Goal: Feedback & Contribution: Contribute content

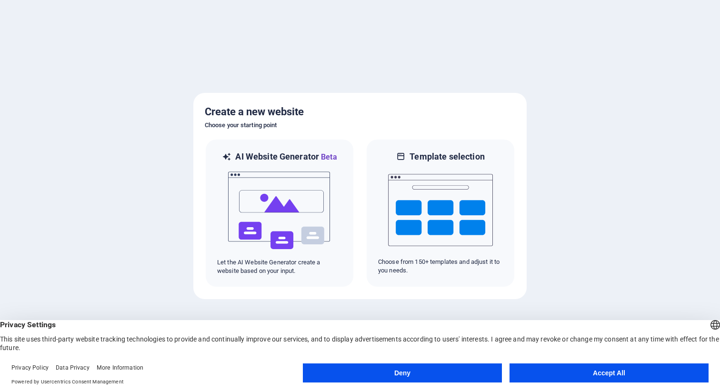
click at [590, 370] on button "Accept All" at bounding box center [608, 372] width 199 height 19
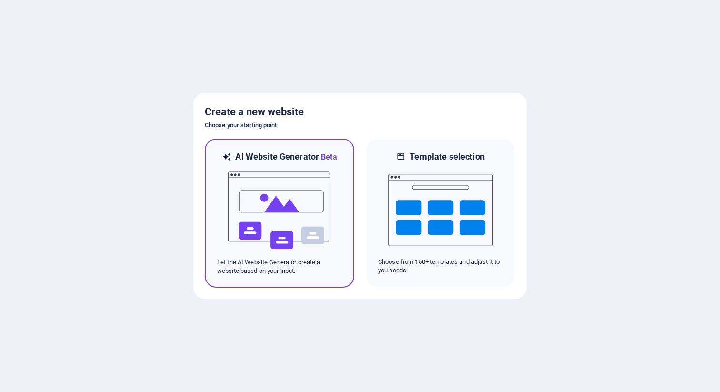
click at [307, 225] on img at bounding box center [279, 210] width 105 height 95
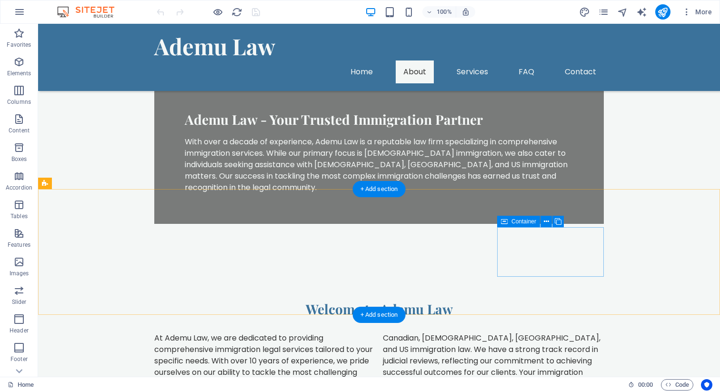
scroll to position [389, 0]
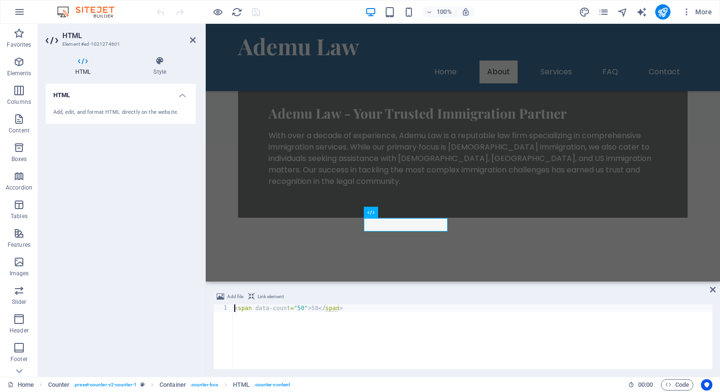
click at [304, 308] on div "< span data-count = "50" > 50 </ span >" at bounding box center [472, 344] width 480 height 80
type textarea "<span data-count="500+">50</span>"
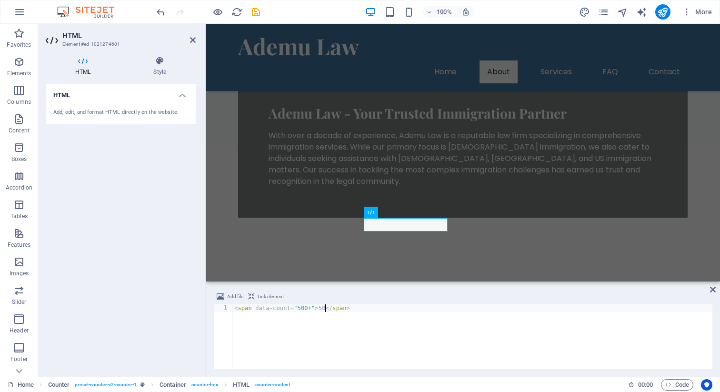
click at [325, 308] on div "< span data-count = "500+" > 50 </ span >" at bounding box center [472, 344] width 480 height 80
type textarea "<span data-count="500+">500+</span>"
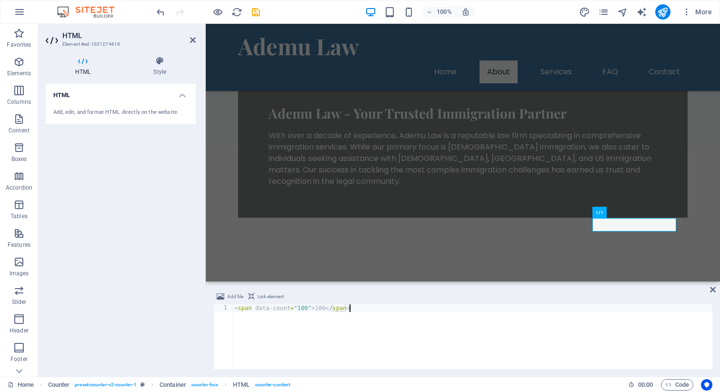
click at [322, 312] on div "< span data-count = "100" > 100 </ span >" at bounding box center [472, 344] width 480 height 80
click at [307, 310] on div "< span data-count = "100" > 10 </ span >" at bounding box center [472, 344] width 480 height 80
type textarea "<span data-count="10">10</span>"
click at [122, 345] on div "HTML Add, edit, and format HTML directly on the website." at bounding box center [121, 226] width 150 height 285
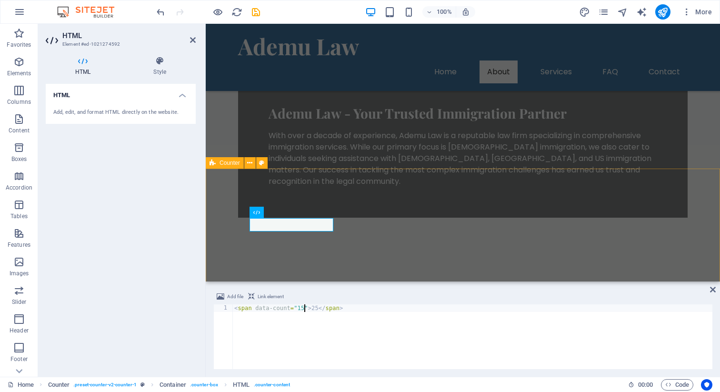
scroll to position [0, 5]
type textarea "<span data-count="15">25</span>"
click at [290, 287] on div "Add file Link element <span data-count="15">25</span> 1 < span data-count = "15…" at bounding box center [463, 329] width 514 height 93
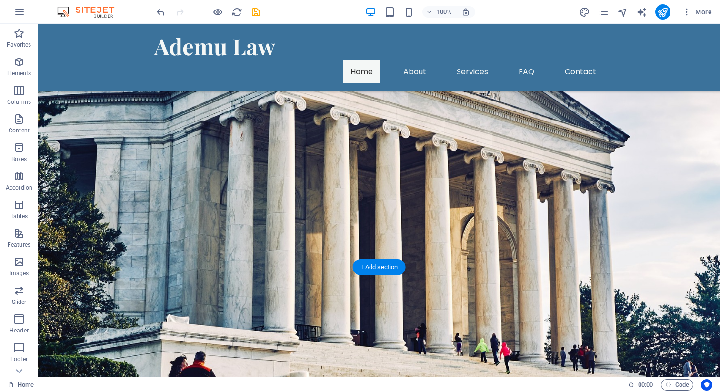
scroll to position [0, 0]
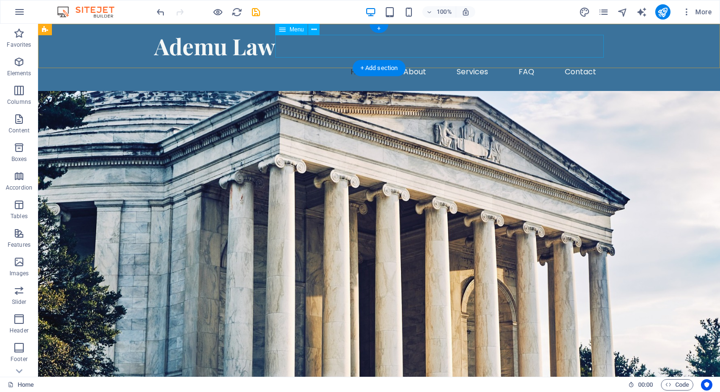
click at [579, 60] on nav "Home About Services FAQ Contact" at bounding box center [378, 71] width 449 height 23
click at [585, 60] on nav "Home About Services FAQ Contact" at bounding box center [378, 71] width 449 height 23
click at [583, 60] on nav "Home About Services FAQ Contact" at bounding box center [378, 71] width 449 height 23
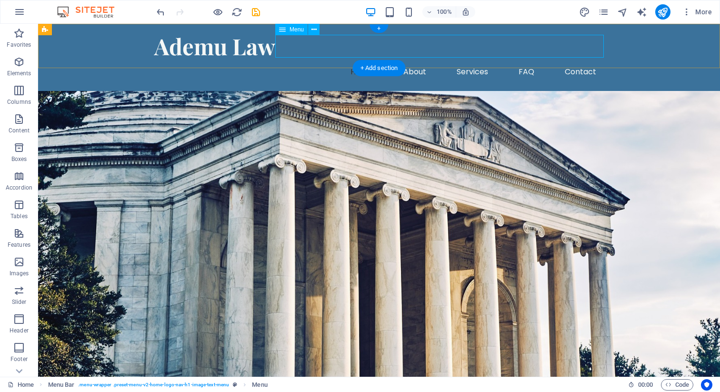
select select
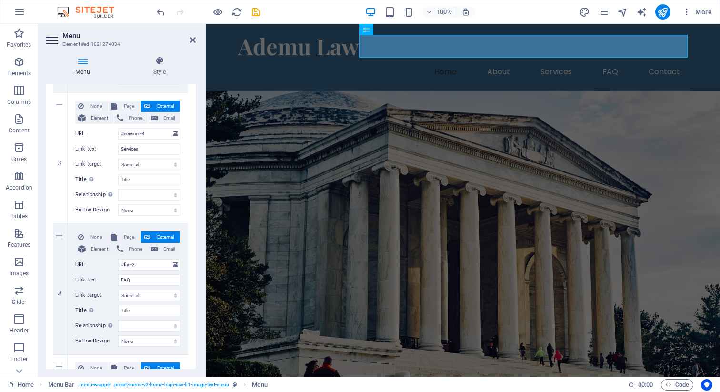
scroll to position [349, 0]
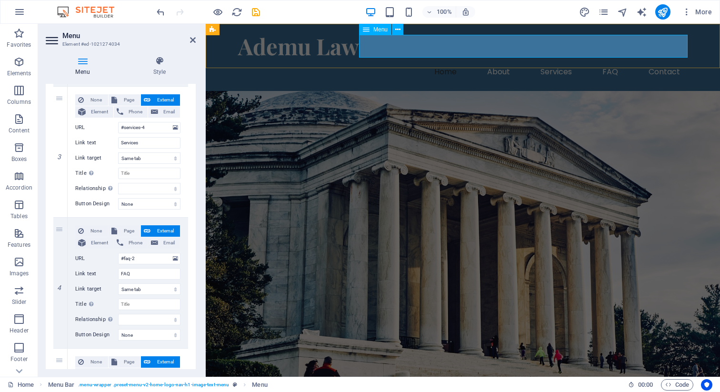
click at [666, 60] on nav "Home About Services FAQ Contact" at bounding box center [462, 71] width 449 height 23
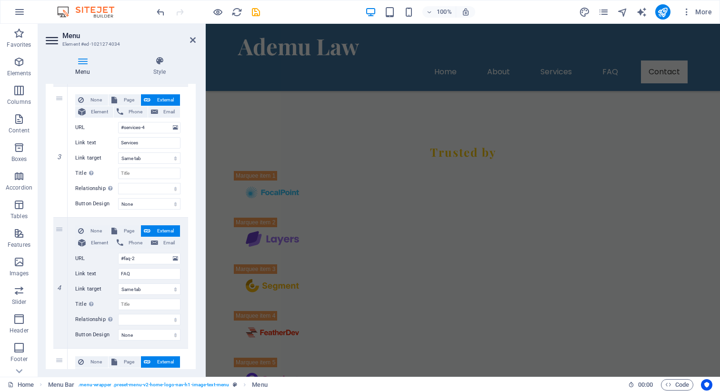
scroll to position [4739, 0]
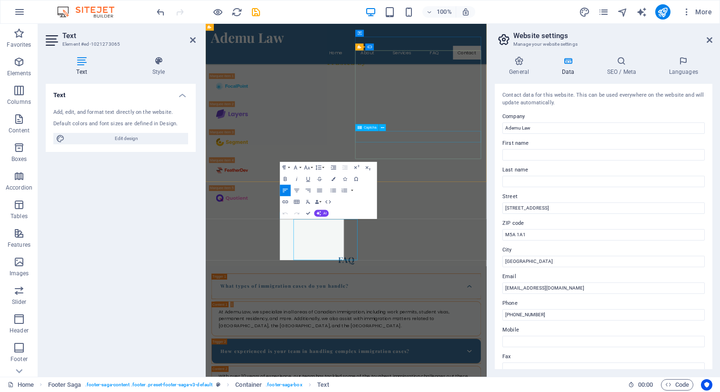
scroll to position [4504, 0]
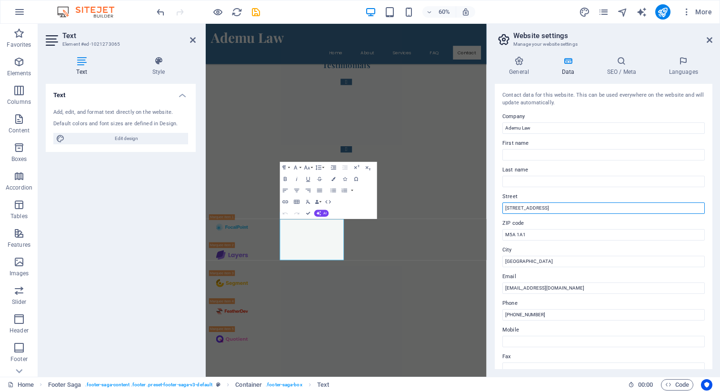
click at [537, 210] on input "123 Justice Lane" at bounding box center [603, 207] width 202 height 11
type input "1"
type input "205-[STREET_ADDRESS]"
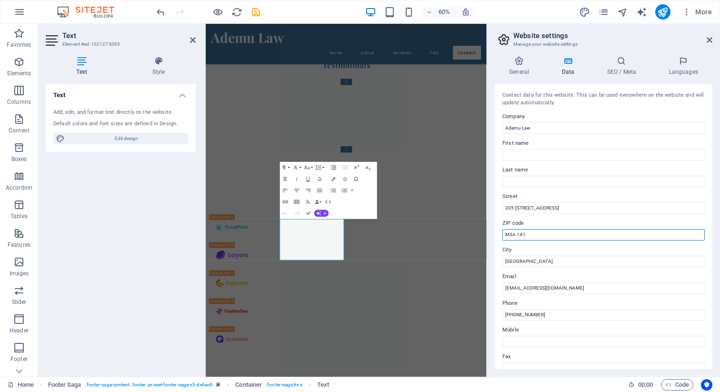
drag, startPoint x: 559, startPoint y: 232, endPoint x: 524, endPoint y: 228, distance: 35.5
click at [524, 228] on div "ZIP code M5A 1A1" at bounding box center [603, 229] width 202 height 23
type input "T3H 1M3"
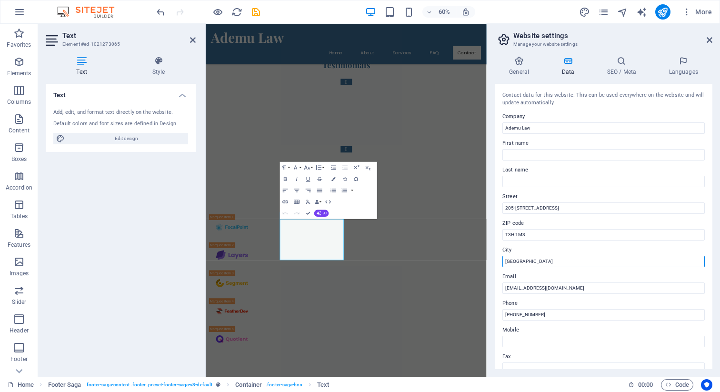
click at [523, 262] on input "Toronto" at bounding box center [603, 261] width 202 height 11
type input "[GEOGRAPHIC_DATA]"
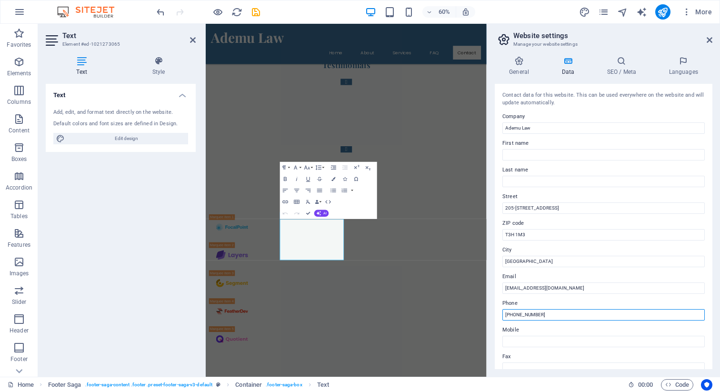
click at [543, 319] on input "(416) 555-1234" at bounding box center [603, 314] width 202 height 11
type input "6475578090"
click at [616, 61] on icon at bounding box center [621, 61] width 58 height 10
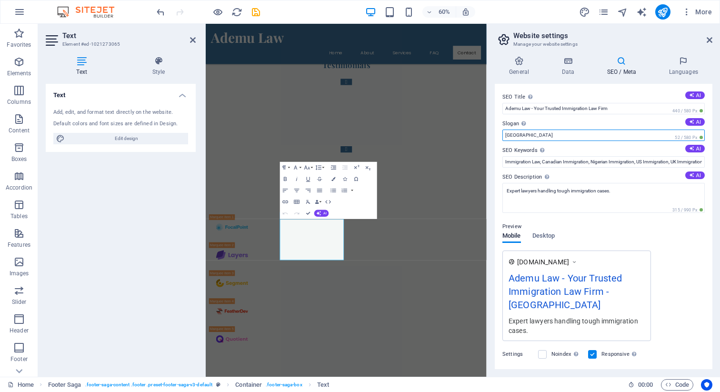
click at [549, 133] on input "Berlin" at bounding box center [603, 134] width 202 height 11
click at [527, 135] on input "Berlin" at bounding box center [603, 134] width 202 height 11
drag, startPoint x: 527, startPoint y: 135, endPoint x: 488, endPoint y: 128, distance: 39.8
click at [488, 128] on aside "Website settings Manage your website settings General Data SEO / Meta Languages…" at bounding box center [602, 200] width 233 height 353
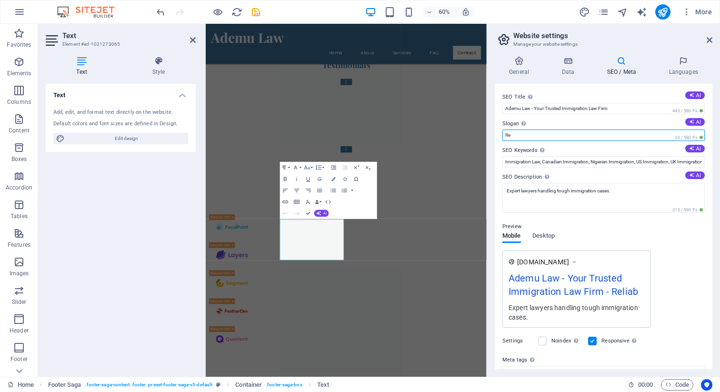
type input "R"
type input "B"
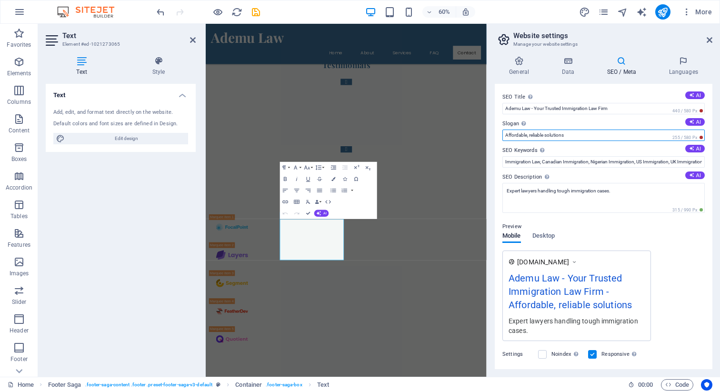
click at [529, 137] on input "Affordable, reliable solutions" at bounding box center [603, 134] width 202 height 11
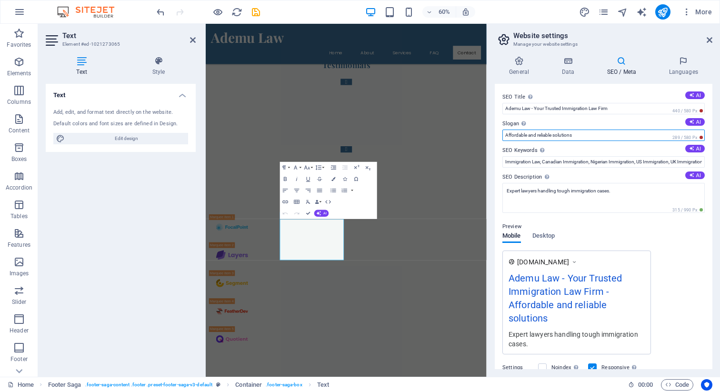
click at [598, 136] on input "Affordable and reliable solutions" at bounding box center [603, 134] width 202 height 11
type input "Affordable and reliable solutions just when you need it"
click at [682, 231] on div "Preview" at bounding box center [603, 226] width 202 height 11
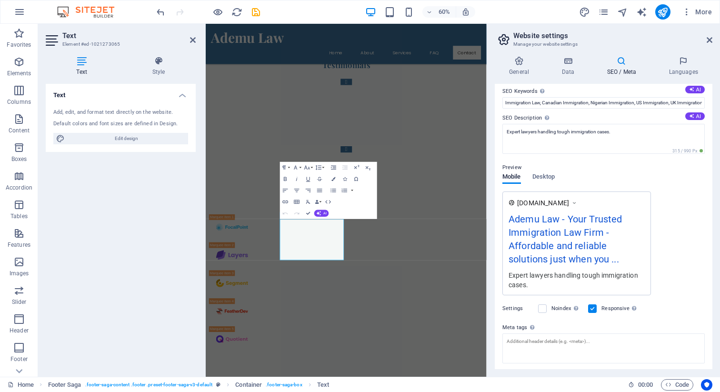
scroll to position [114, 0]
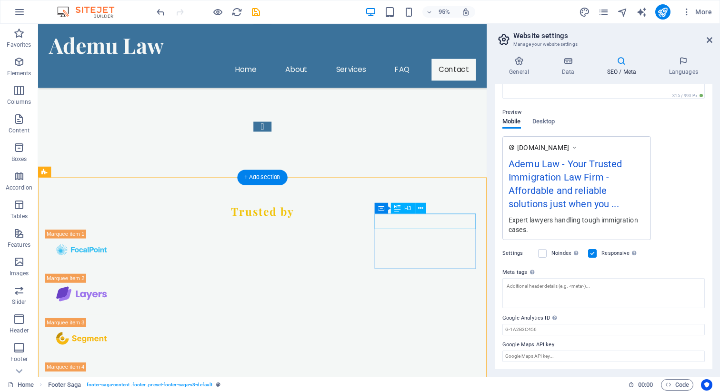
scroll to position [4605, 0]
click at [570, 67] on h4 "Data" at bounding box center [569, 66] width 45 height 20
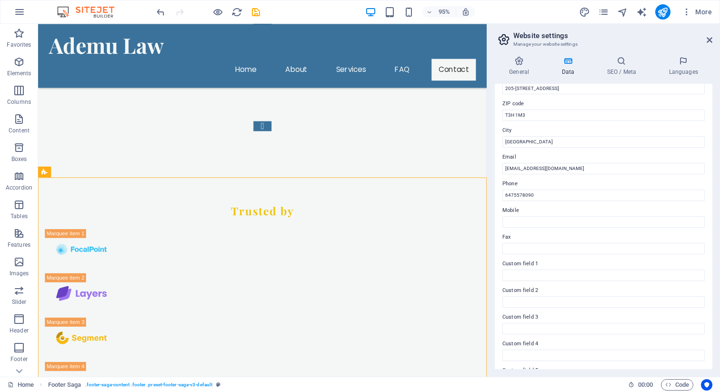
scroll to position [115, 0]
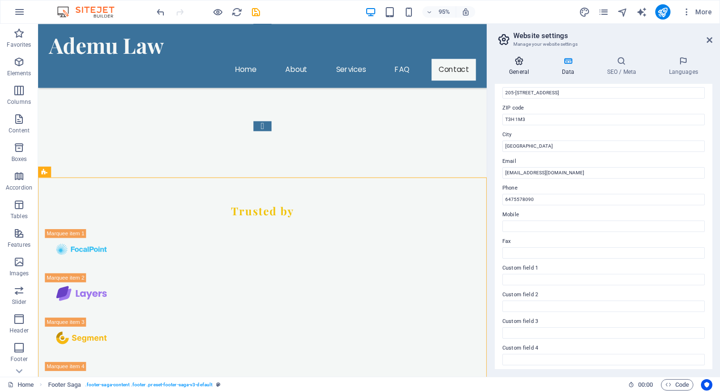
click at [527, 64] on icon at bounding box center [519, 61] width 49 height 10
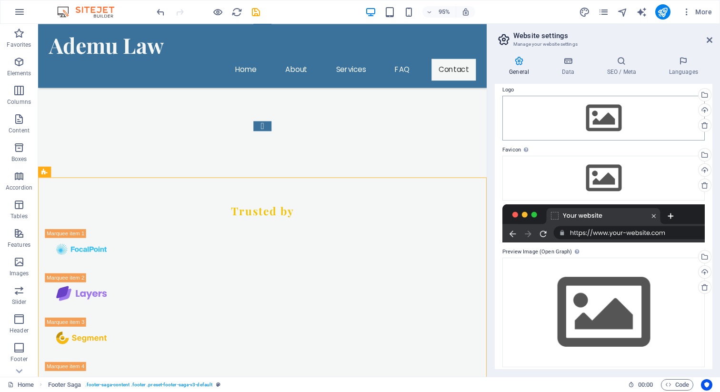
scroll to position [39, 0]
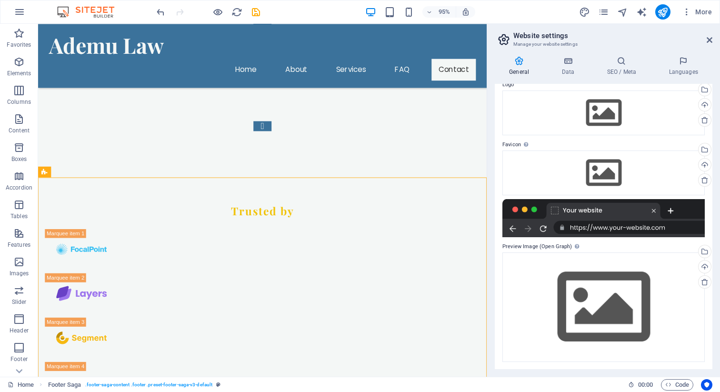
click at [586, 228] on div at bounding box center [603, 218] width 202 height 38
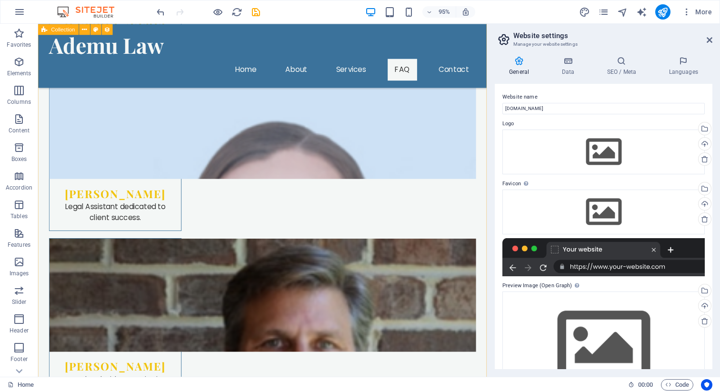
scroll to position [3915, 0]
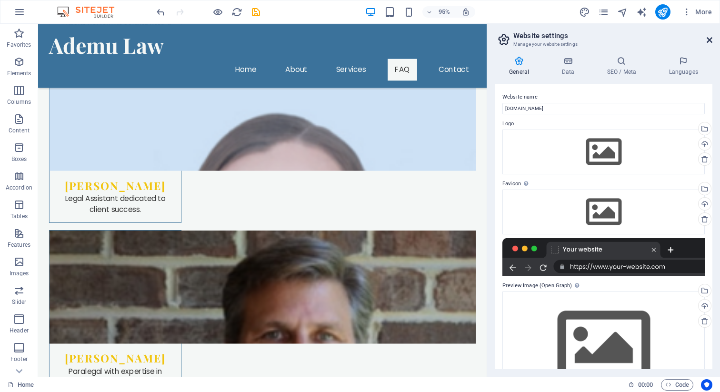
click at [709, 42] on icon at bounding box center [709, 40] width 6 height 8
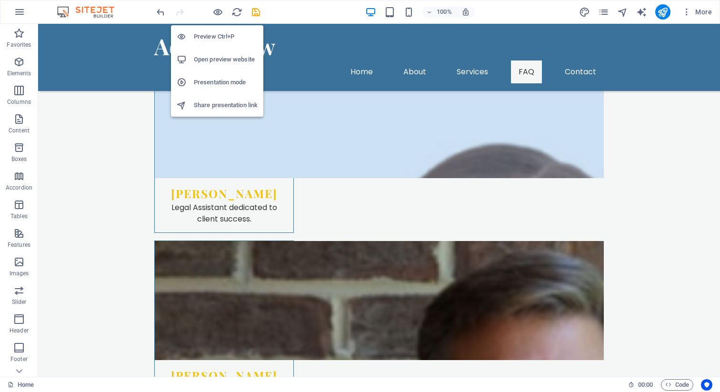
click at [219, 57] on h6 "Open preview website" at bounding box center [226, 59] width 64 height 11
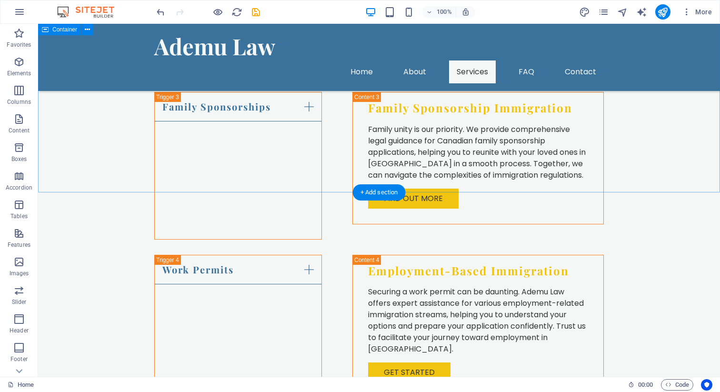
scroll to position [2120, 0]
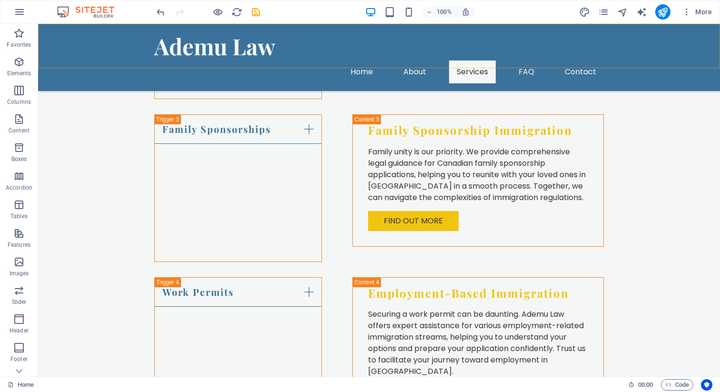
click at [625, 44] on div "Ademu Law Home About Services FAQ Contact" at bounding box center [379, 57] width 682 height 67
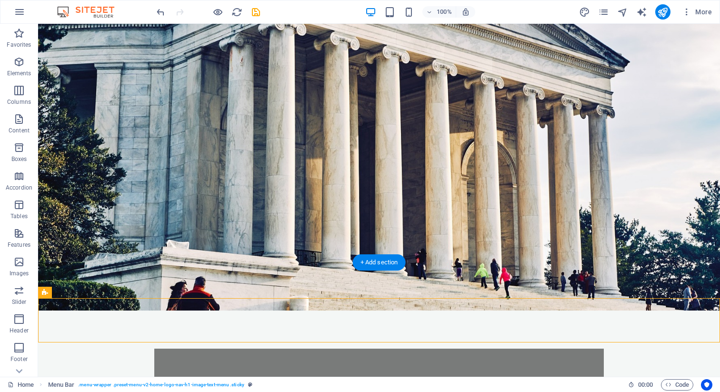
scroll to position [0, 0]
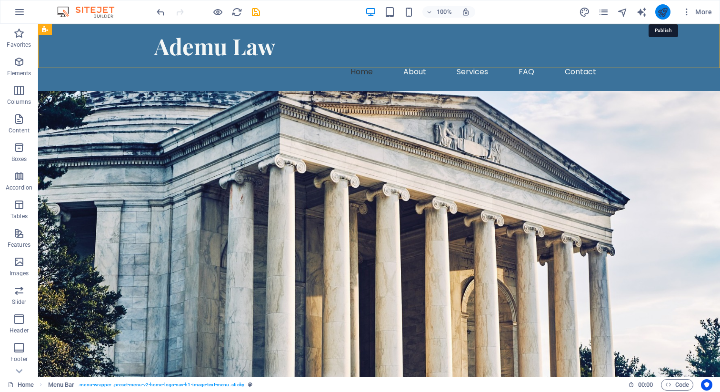
click at [660, 7] on icon "publish" at bounding box center [662, 12] width 11 height 11
checkbox input "false"
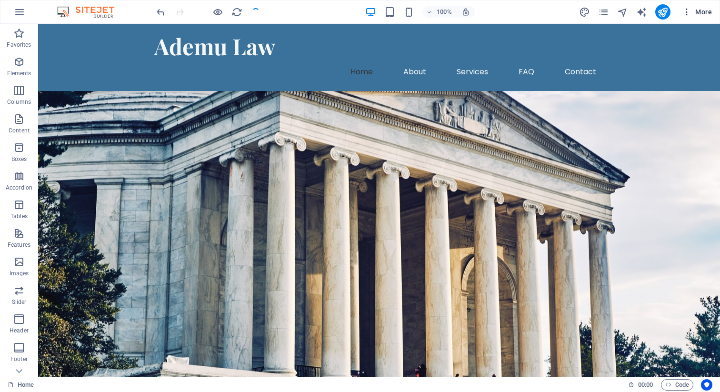
click at [695, 11] on span "More" at bounding box center [697, 12] width 30 height 10
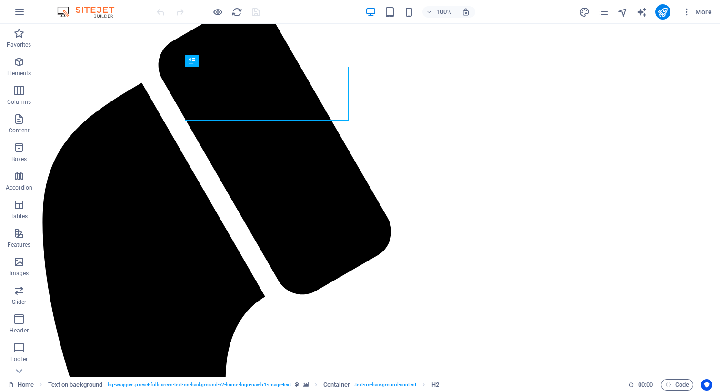
scroll to position [77, 0]
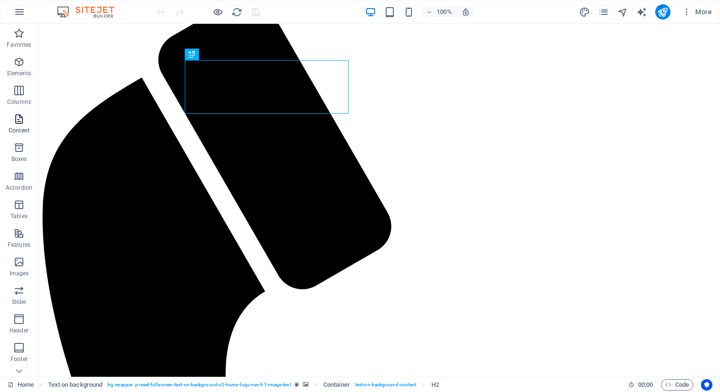
click at [4, 120] on span "Content" at bounding box center [19, 124] width 38 height 23
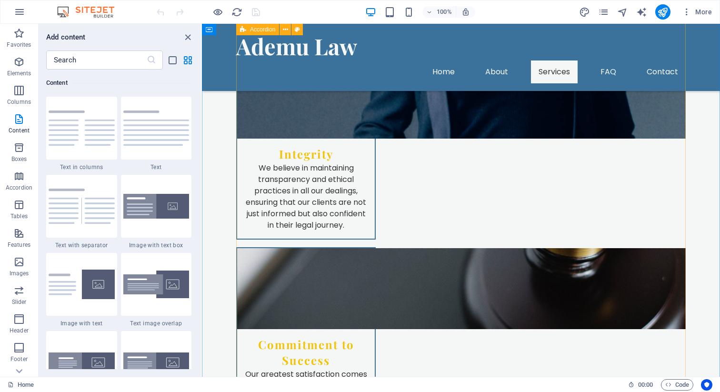
scroll to position [1306, 0]
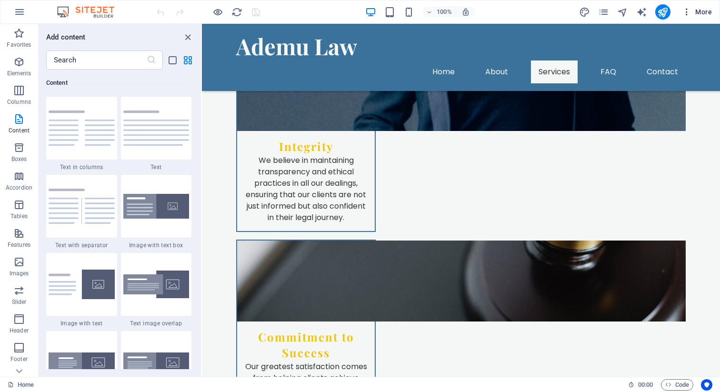
click at [691, 13] on icon "button" at bounding box center [687, 12] width 10 height 10
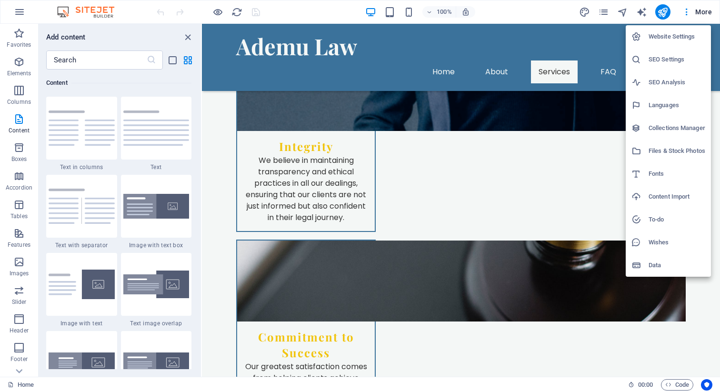
click at [679, 36] on h6 "Website Settings" at bounding box center [676, 36] width 57 height 11
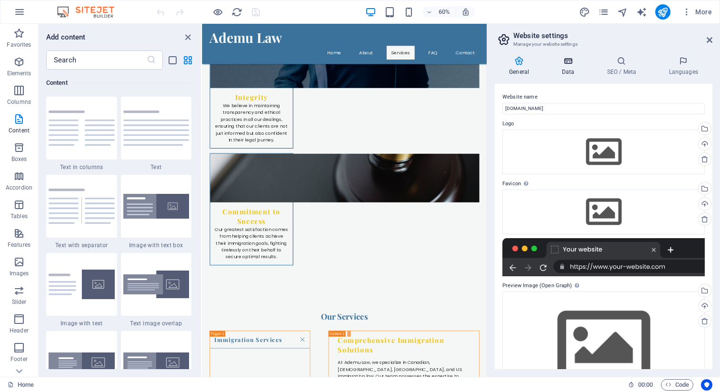
click at [578, 67] on h4 "Data" at bounding box center [569, 66] width 45 height 20
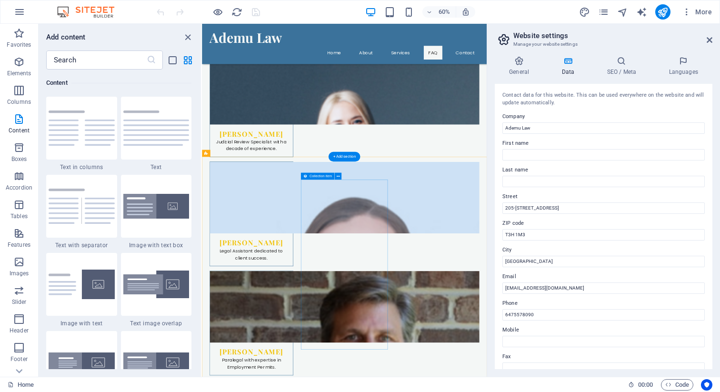
scroll to position [3720, 0]
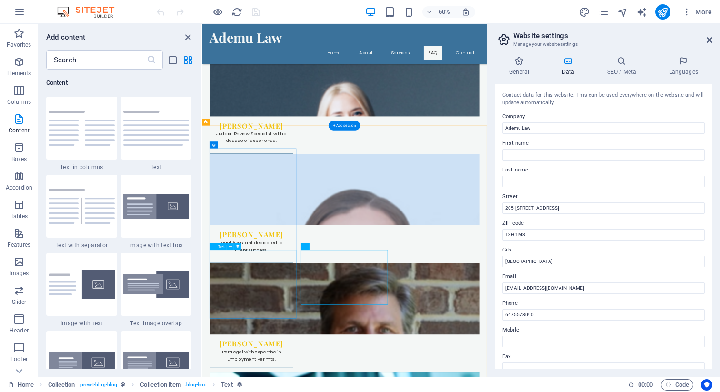
click at [16, 247] on p "Features" at bounding box center [19, 245] width 23 height 8
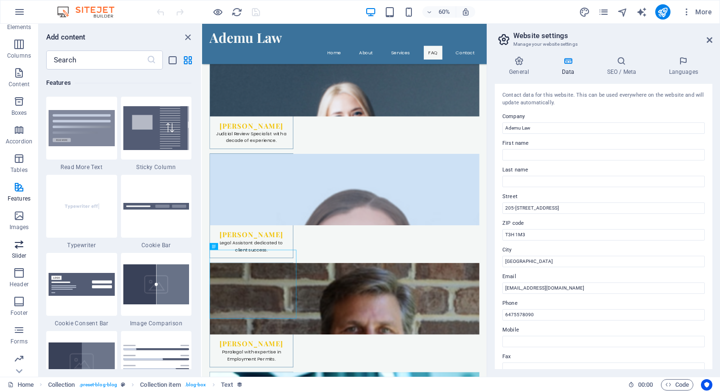
scroll to position [76, 0]
click at [20, 361] on icon "button" at bounding box center [18, 357] width 11 height 11
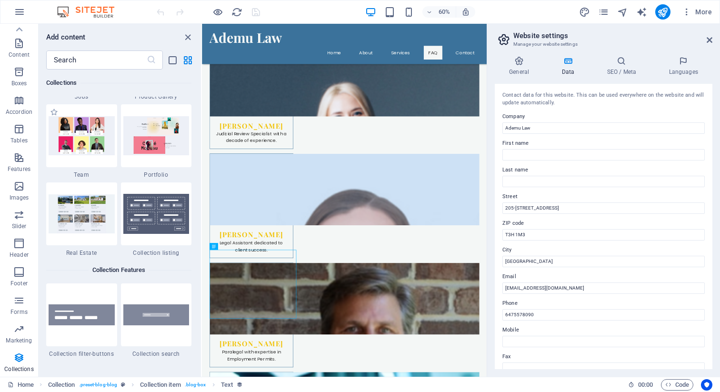
scroll to position [8886, 0]
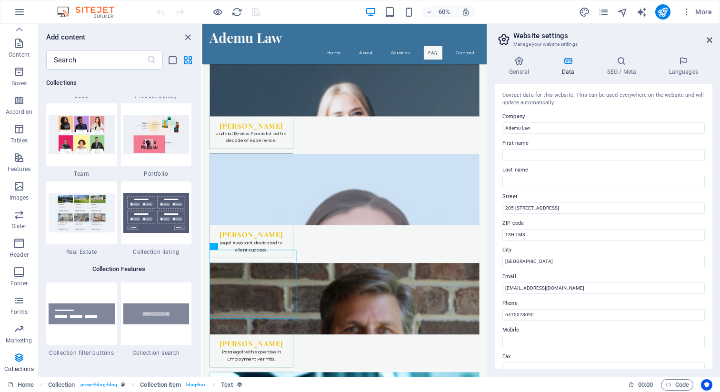
click at [714, 38] on aside "Website settings Manage your website settings General Data SEO / Meta Languages…" at bounding box center [602, 200] width 233 height 353
click at [712, 40] on icon at bounding box center [709, 40] width 6 height 8
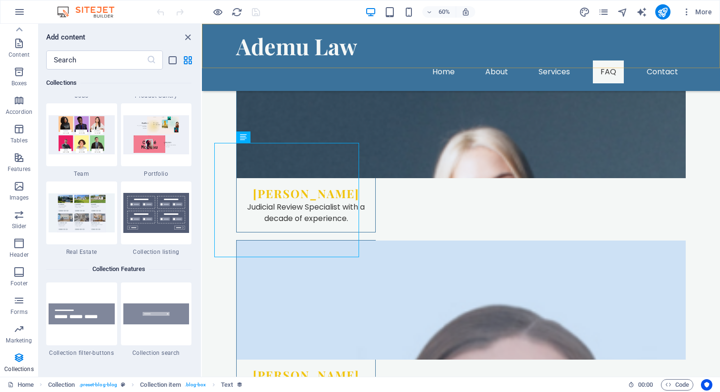
scroll to position [3977, 0]
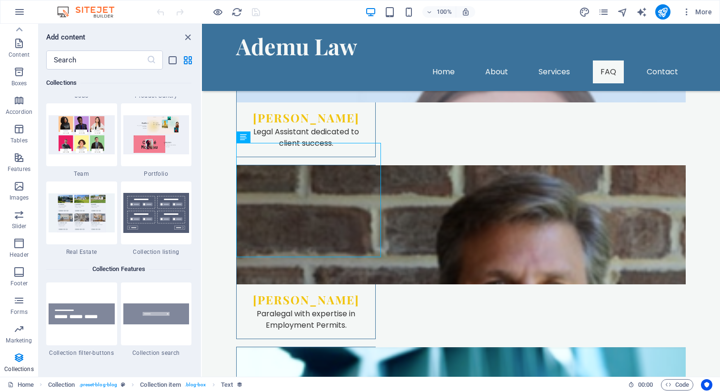
click at [610, 12] on div "More" at bounding box center [647, 11] width 137 height 15
click at [597, 13] on div "More" at bounding box center [647, 11] width 137 height 15
click at [603, 12] on icon "pages" at bounding box center [603, 12] width 11 height 11
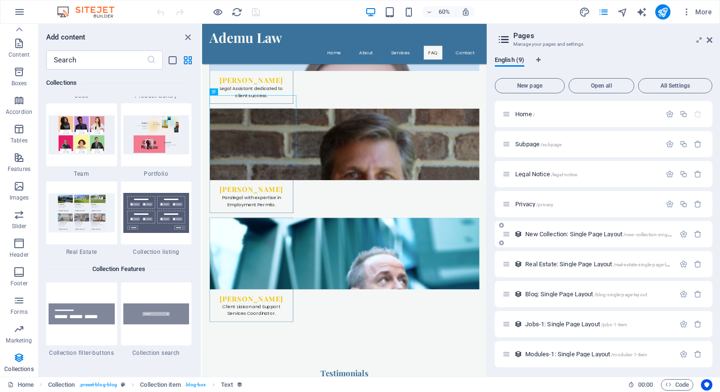
scroll to position [2, 0]
click at [562, 298] on div "Blog: Single Page Layout /blog-single-page-layout" at bounding box center [604, 292] width 218 height 26
click at [562, 291] on span "Blog: Single Page Layout /blog-single-page-layout" at bounding box center [586, 291] width 122 height 7
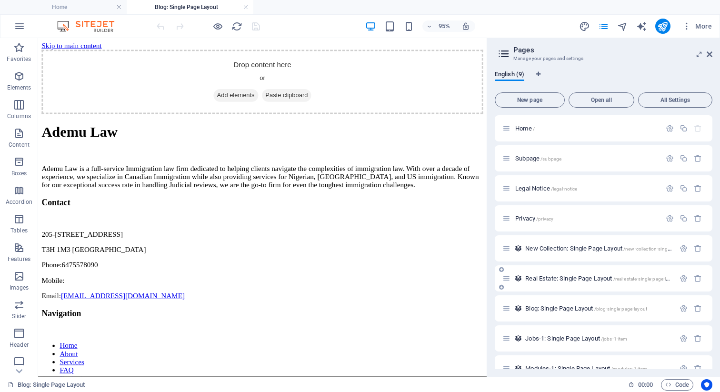
scroll to position [0, 0]
select select "68e438b3ba7d773f210a99b8"
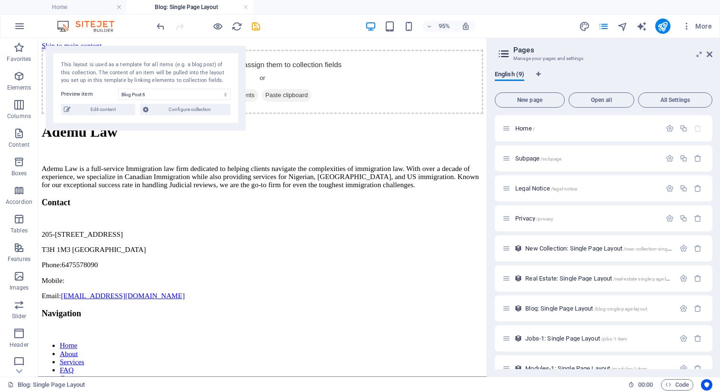
click at [714, 51] on aside "Pages Manage your pages and settings English (9) New page Open all All Settings…" at bounding box center [602, 207] width 233 height 338
click at [712, 53] on icon at bounding box center [709, 54] width 6 height 8
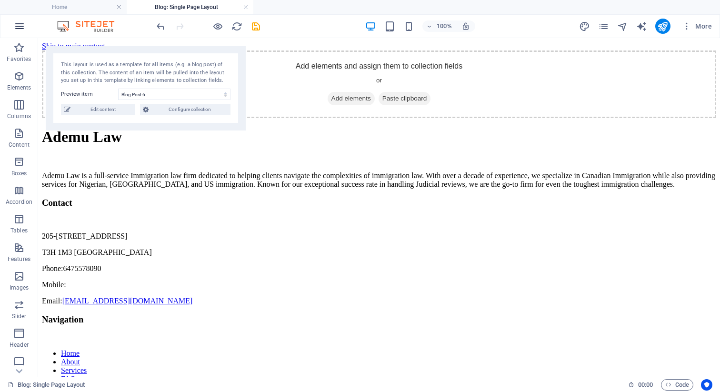
click at [21, 27] on icon "button" at bounding box center [19, 25] width 11 height 11
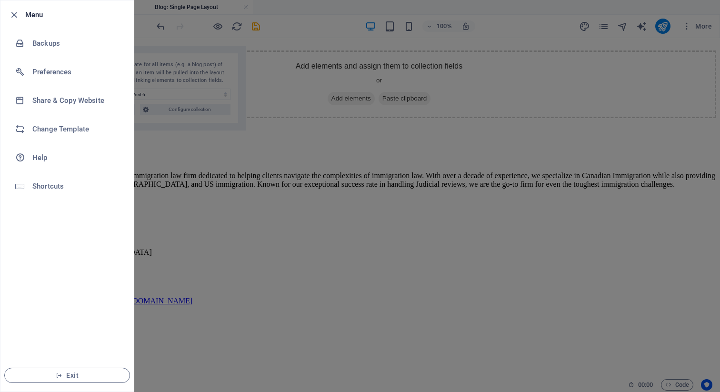
click at [151, 174] on div at bounding box center [360, 196] width 720 height 392
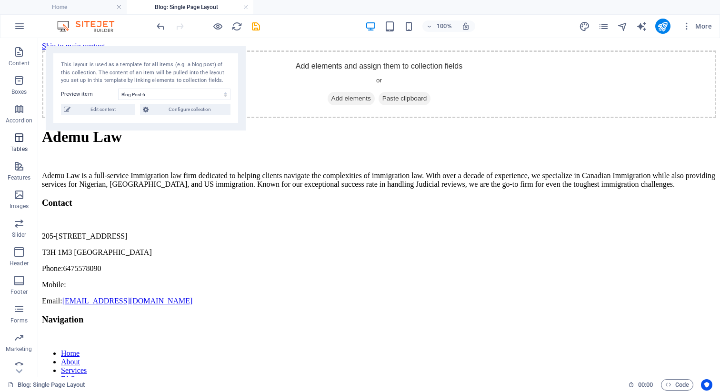
scroll to position [90, 0]
click at [682, 25] on icon "button" at bounding box center [687, 26] width 10 height 10
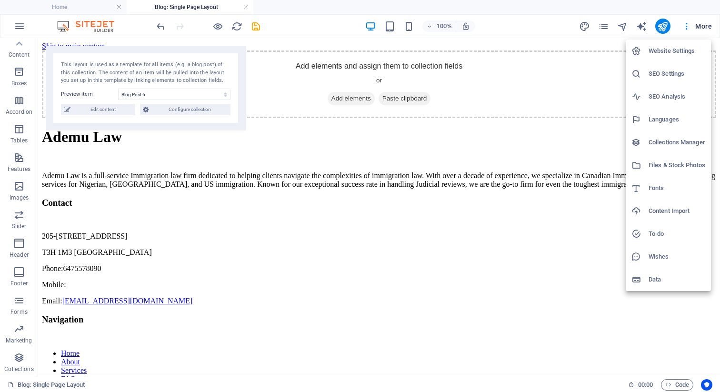
click at [684, 24] on div at bounding box center [360, 196] width 720 height 392
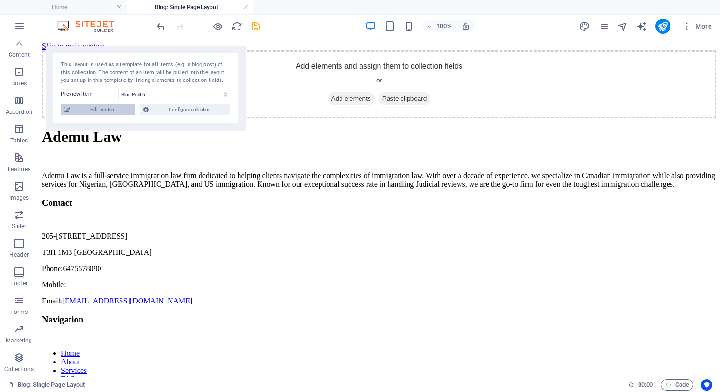
click at [98, 109] on span "Edit content" at bounding box center [102, 109] width 59 height 11
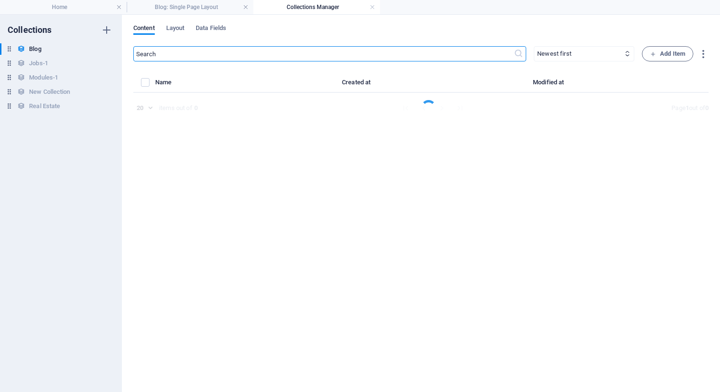
select select "Category 2"
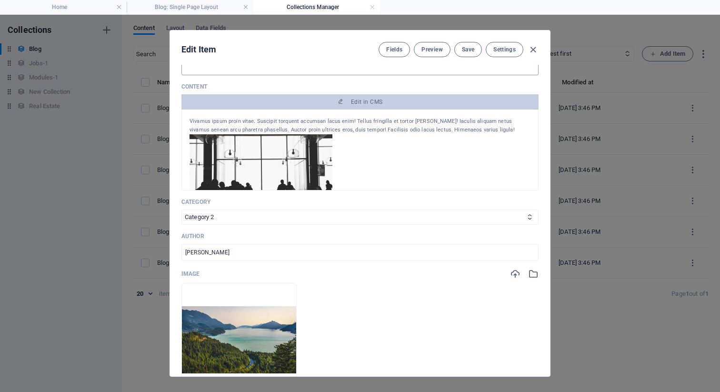
scroll to position [0, 0]
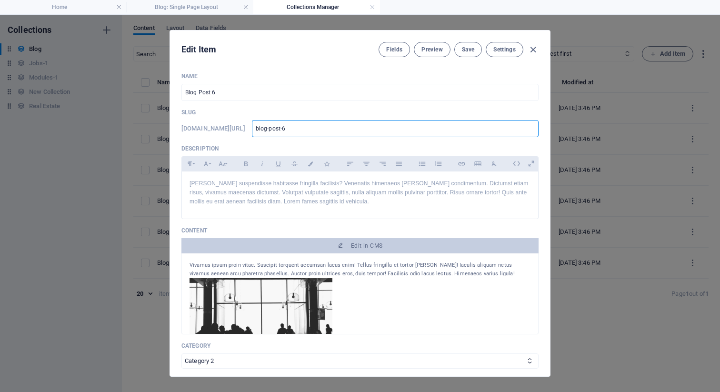
drag, startPoint x: 355, startPoint y: 130, endPoint x: 319, endPoint y: 117, distance: 38.1
click at [319, 117] on div "Slug [DOMAIN_NAME][URL] blog-post-6 ​" at bounding box center [359, 123] width 357 height 29
type input "e"
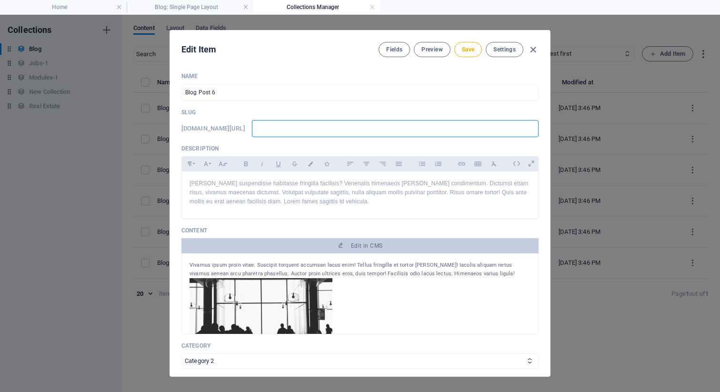
type input "e"
type input "em"
type input "emp"
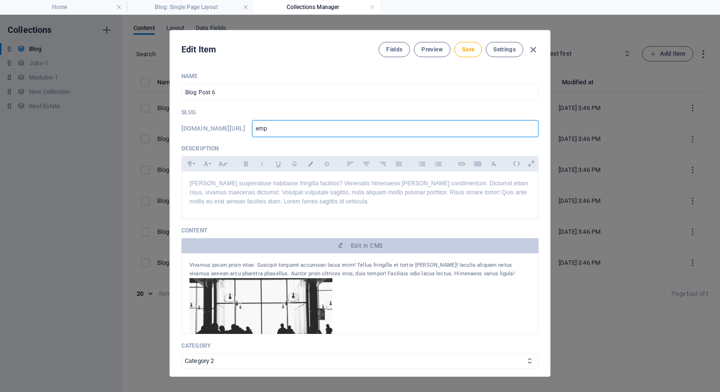
type input "em"
type input "e"
type input "P"
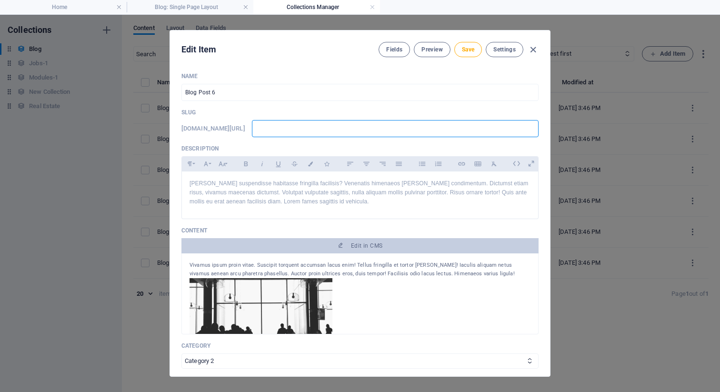
type input "P"
type input "PN"
type input "PNP"
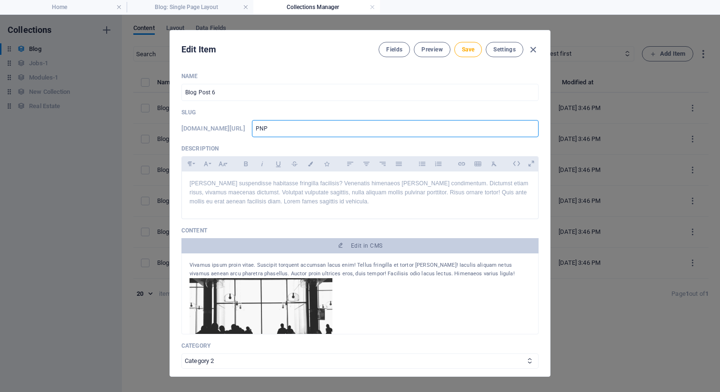
type input "PNP-"
type input "PNP-s"
type input "PNP-su"
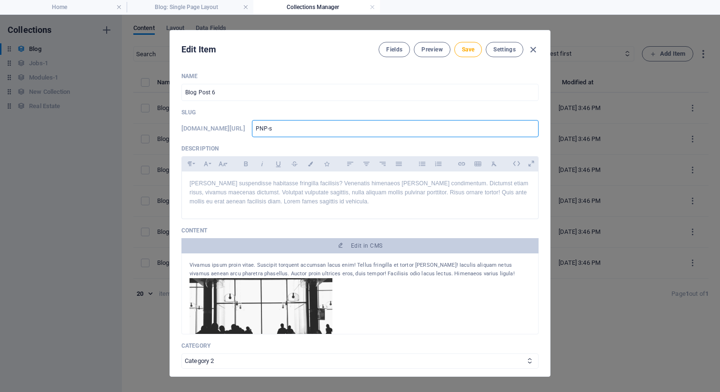
type input "PNP-su"
type input "PNP-sup"
type input "PNP-supp"
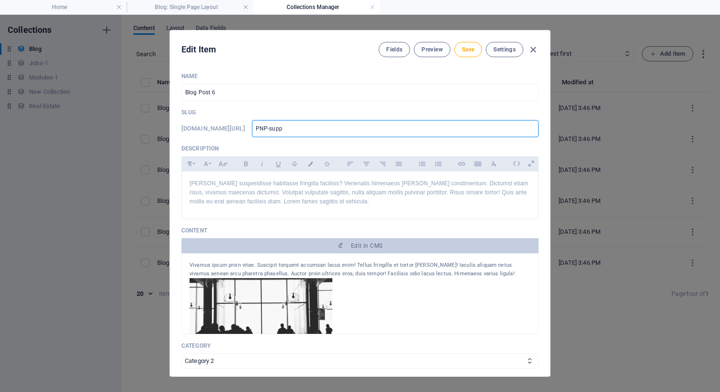
type input "PNP-suppo"
type input "PNP-suppor"
type input "PNP-support"
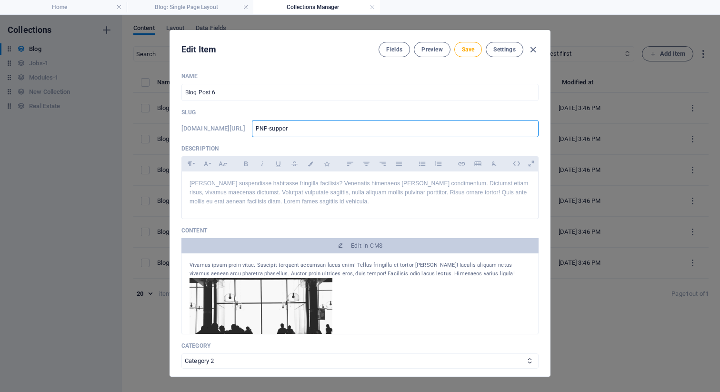
type input "PNP-support"
type input "pnp-support"
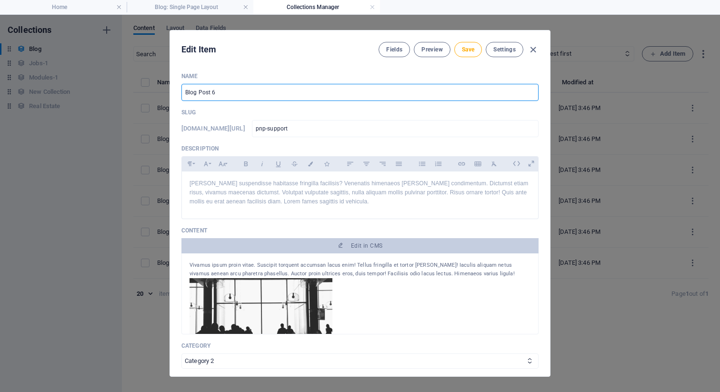
click at [290, 94] on input "Blog Post 6" at bounding box center [359, 92] width 357 height 17
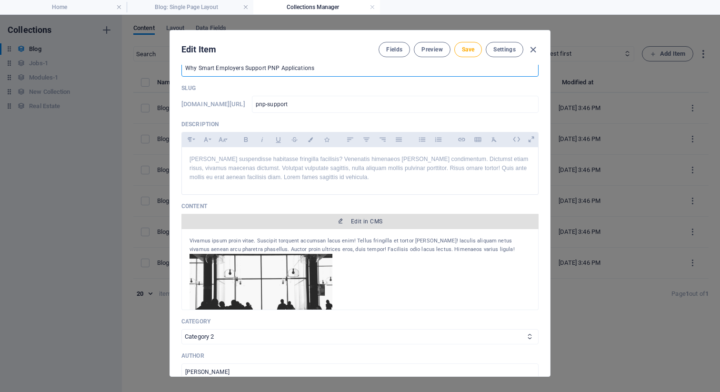
scroll to position [34, 0]
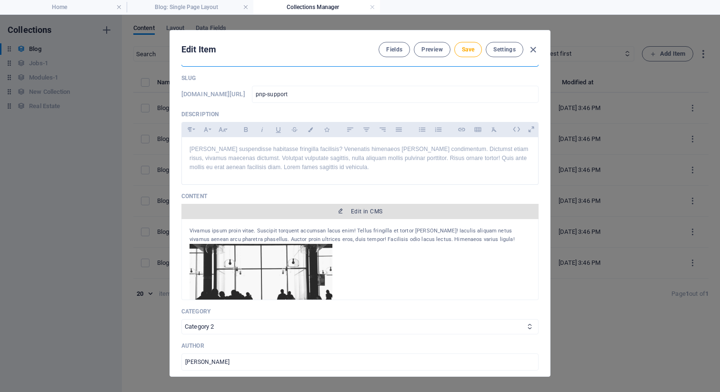
type input "Why Smart Employers Support PNP Applications"
click at [305, 212] on span "Edit in CMS" at bounding box center [359, 212] width 349 height 8
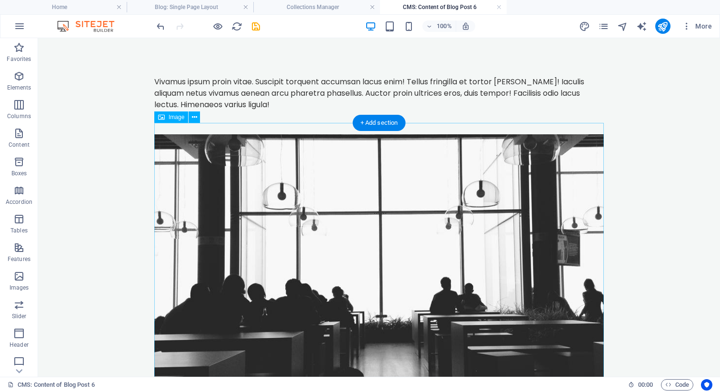
scroll to position [0, 0]
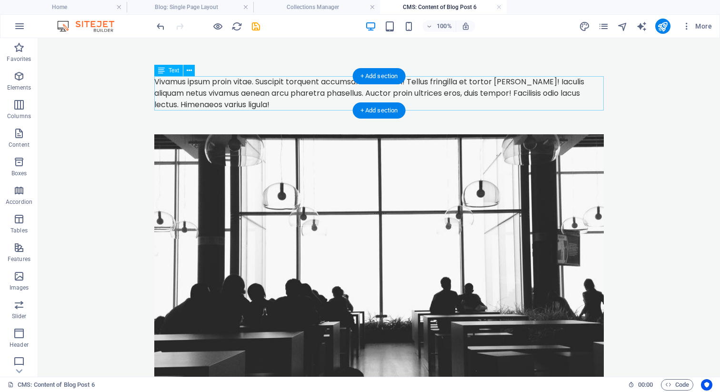
click at [299, 96] on div "Vivamus ipsum proin vitae. Suscipit torquent accumsan lacus enim! Tellus fringi…" at bounding box center [378, 93] width 449 height 34
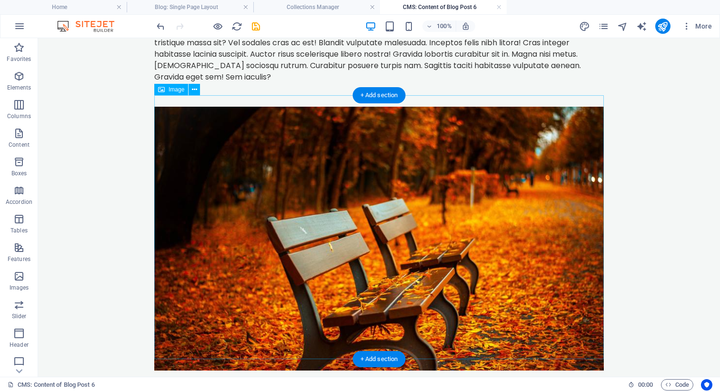
scroll to position [555, 0]
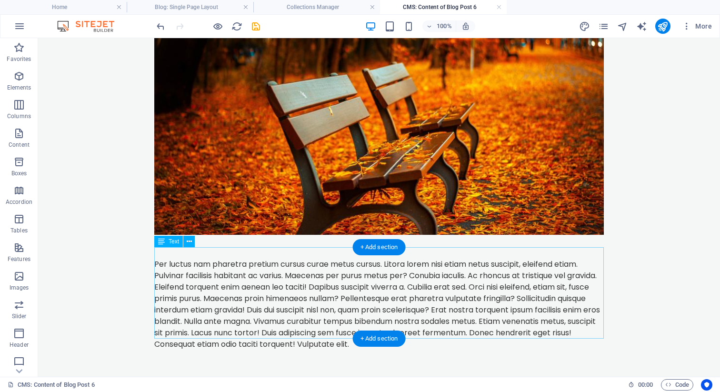
click at [310, 283] on div "Per luctus nam pharetra pretium cursus curae metus cursus. Litora lorem nisi et…" at bounding box center [378, 303] width 449 height 91
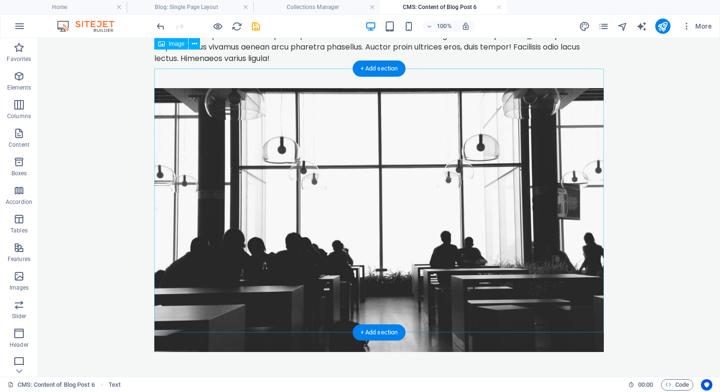
scroll to position [0, 0]
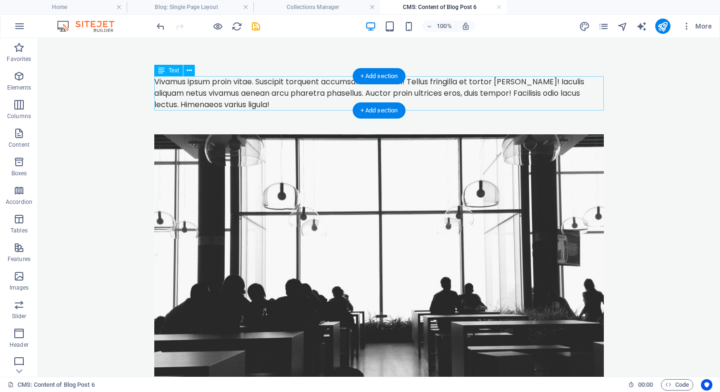
click at [331, 96] on div "Vivamus ipsum proin vitae. Suscipit torquent accumsan lacus enim! Tellus fringi…" at bounding box center [378, 93] width 449 height 34
click at [295, 89] on div "Vivamus ipsum proin vitae. Suscipit torquent accumsan lacus enim! Tellus fringi…" at bounding box center [378, 93] width 449 height 34
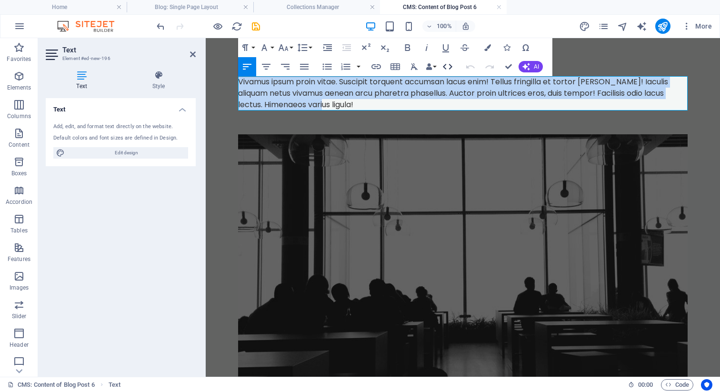
click at [446, 67] on icon "button" at bounding box center [447, 66] width 11 height 11
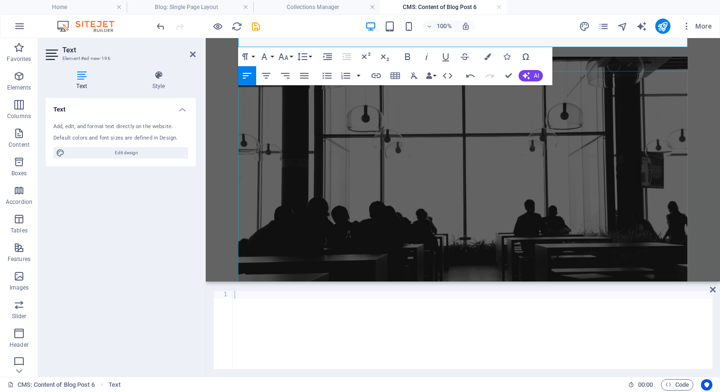
scroll to position [82, 0]
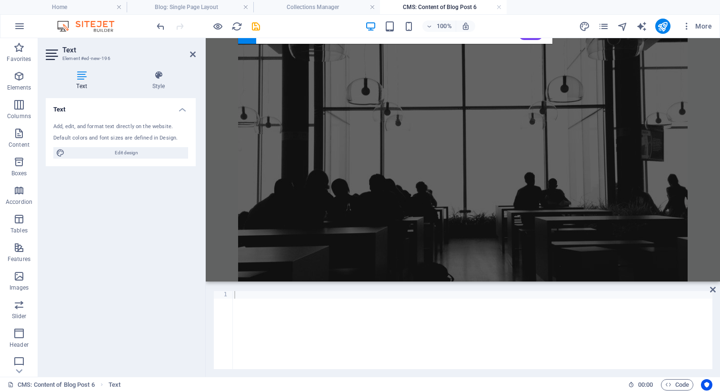
click at [290, 309] on div at bounding box center [472, 337] width 480 height 93
paste textarea "</html>"
type textarea "</html>"
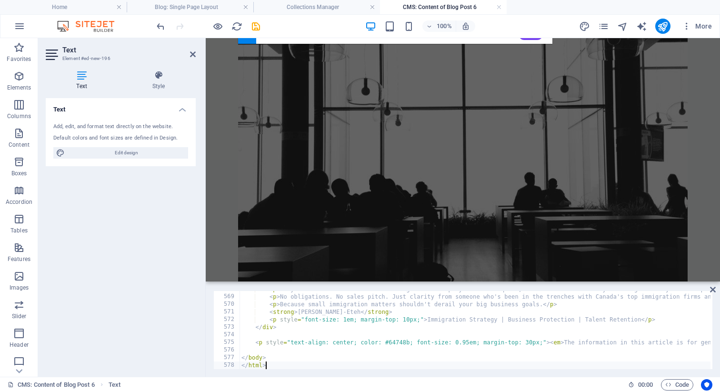
scroll to position [2380, 0]
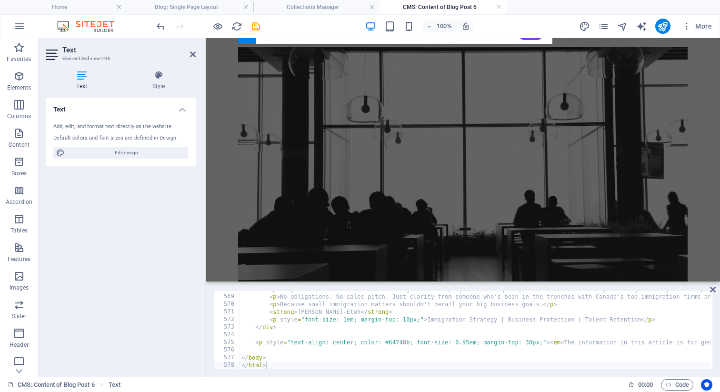
click at [173, 321] on div "Text Add, edit, and format text directly on the website. Default colors and fon…" at bounding box center [121, 233] width 150 height 271
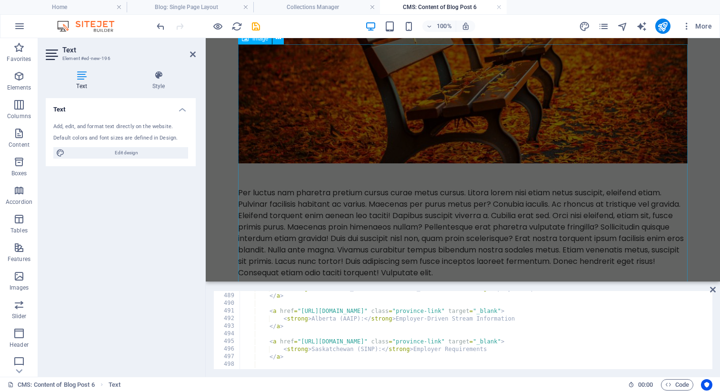
scroll to position [2925, 0]
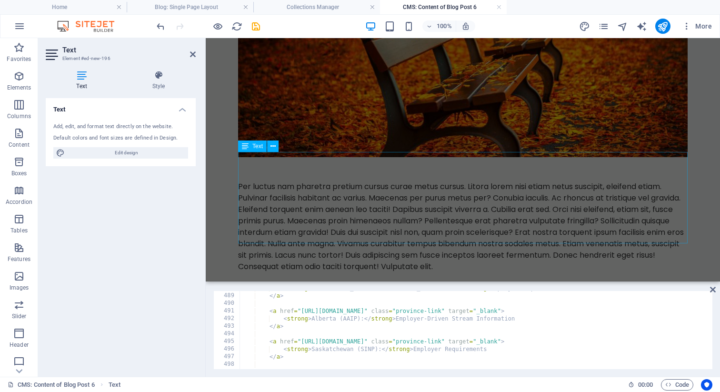
click at [265, 196] on div "Per luctus nam pharetra pretium cursus curae metus cursus. Litora lorem nisi et…" at bounding box center [462, 226] width 449 height 91
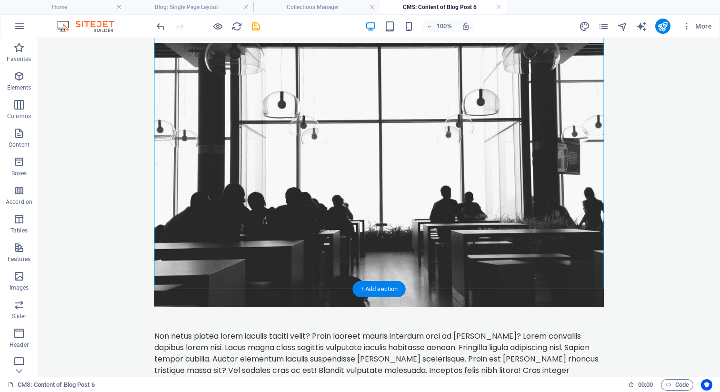
scroll to position [2489, 0]
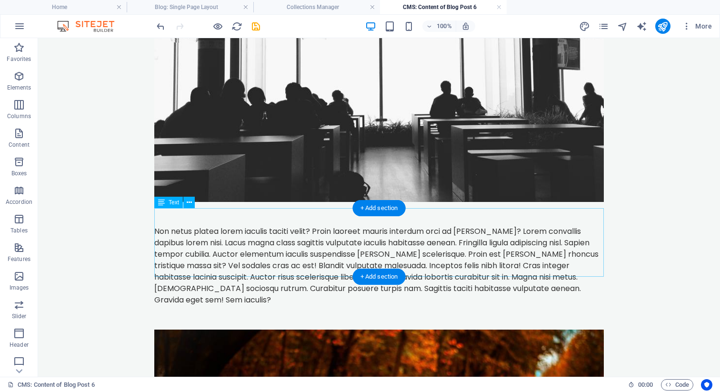
click at [228, 242] on div "Non netus platea lorem iaculis taciti velit? Proin laoreet mauris interdum orci…" at bounding box center [378, 266] width 449 height 80
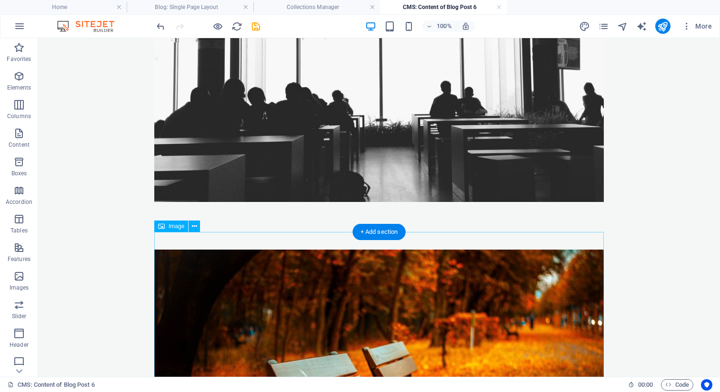
click at [280, 265] on figure at bounding box center [378, 381] width 449 height 264
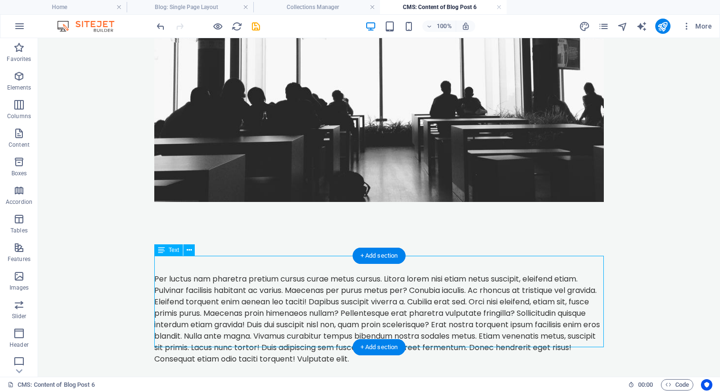
click at [268, 273] on div "Per luctus nam pharetra pretium cursus curae metus cursus. Litora lorem nisi et…" at bounding box center [378, 318] width 449 height 91
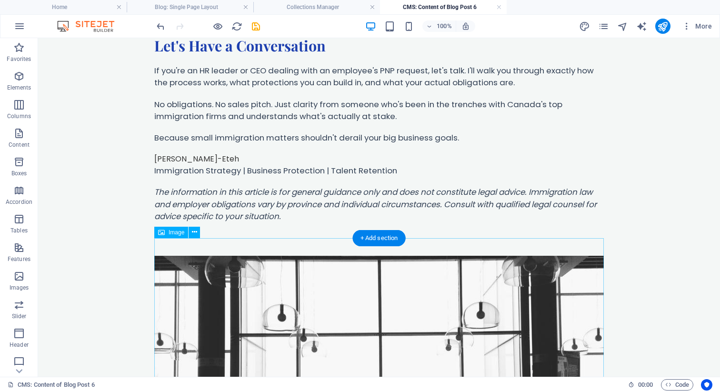
scroll to position [2169, 0]
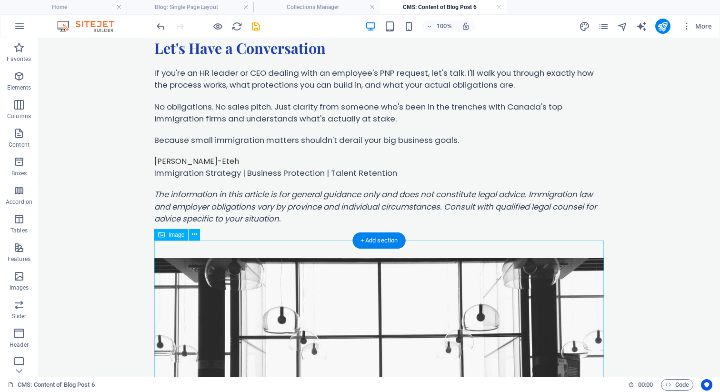
click at [259, 258] on figure at bounding box center [378, 390] width 449 height 264
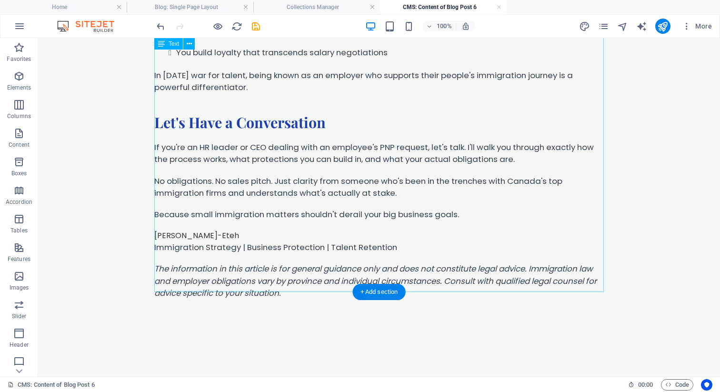
scroll to position [2107, 0]
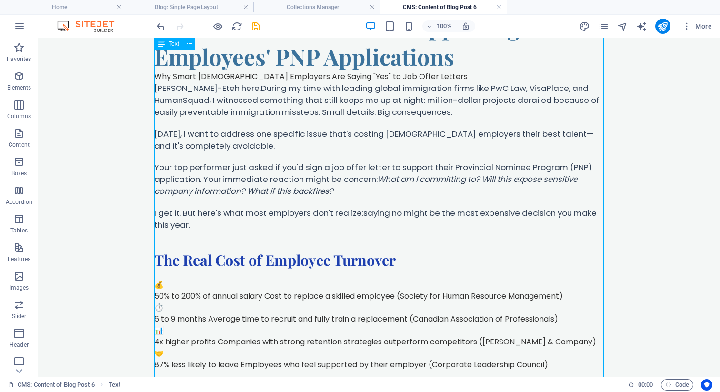
scroll to position [0, 0]
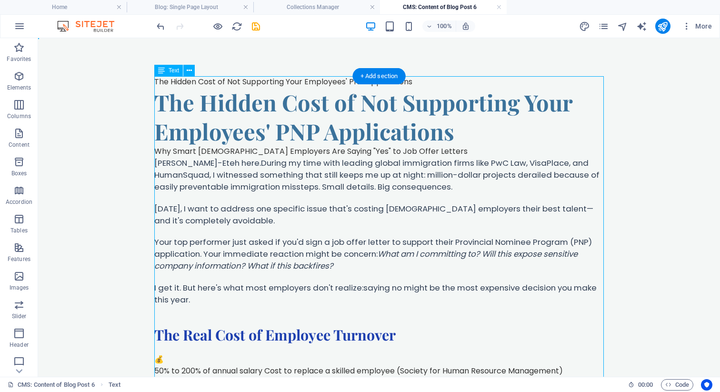
click at [393, 84] on div "+ Add section" at bounding box center [379, 76] width 53 height 16
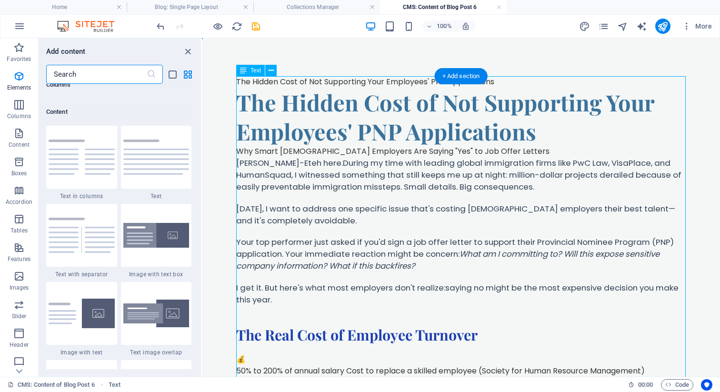
scroll to position [1666, 0]
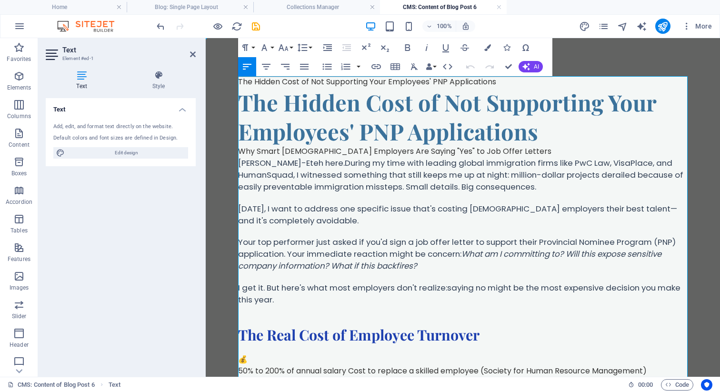
click at [446, 89] on h1 "The Hidden Cost of Not Supporting Your Employees' PNP Applications" at bounding box center [462, 117] width 449 height 58
drag, startPoint x: 506, startPoint y: 79, endPoint x: 399, endPoint y: 63, distance: 108.4
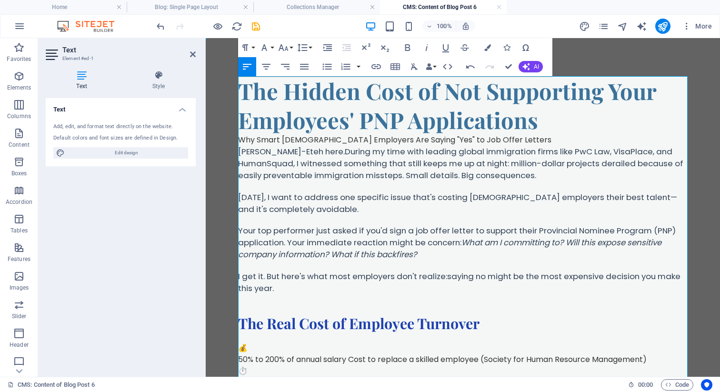
click at [350, 178] on p "[PERSON_NAME]-Eteh here. During my time with leading global immigration firms l…" at bounding box center [462, 164] width 449 height 36
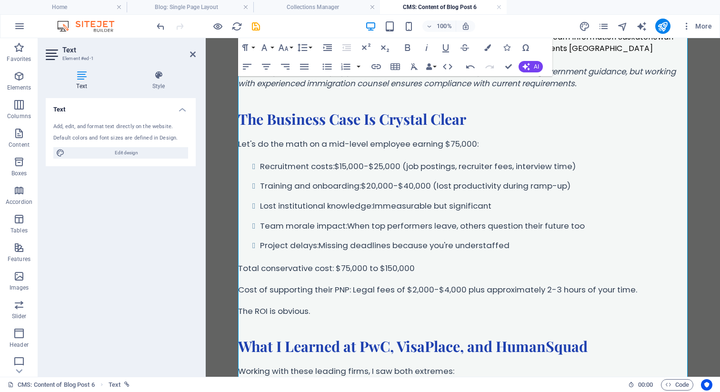
scroll to position [1295, 0]
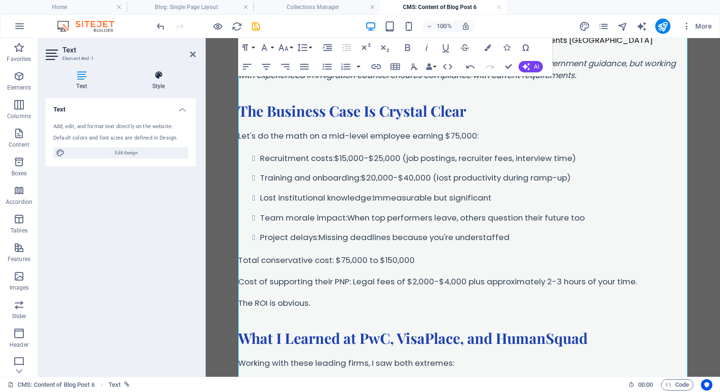
click at [152, 81] on h4 "Style" at bounding box center [158, 80] width 74 height 20
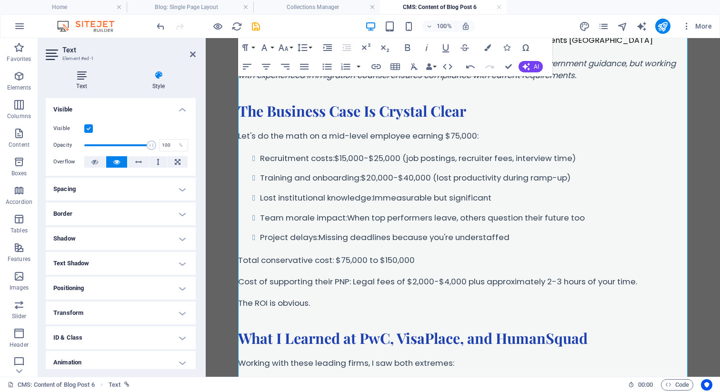
click at [88, 74] on icon at bounding box center [82, 75] width 72 height 10
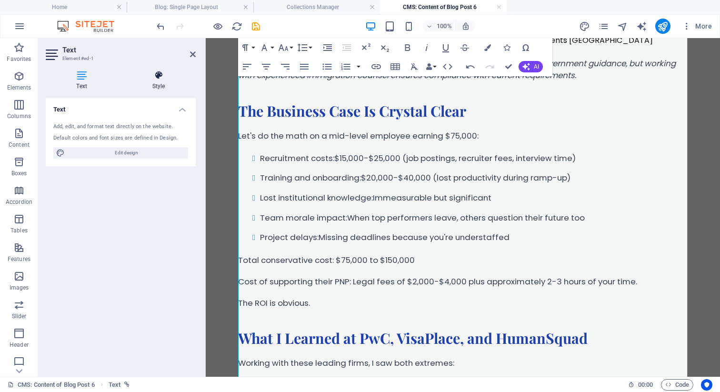
click at [156, 77] on icon at bounding box center [158, 75] width 74 height 10
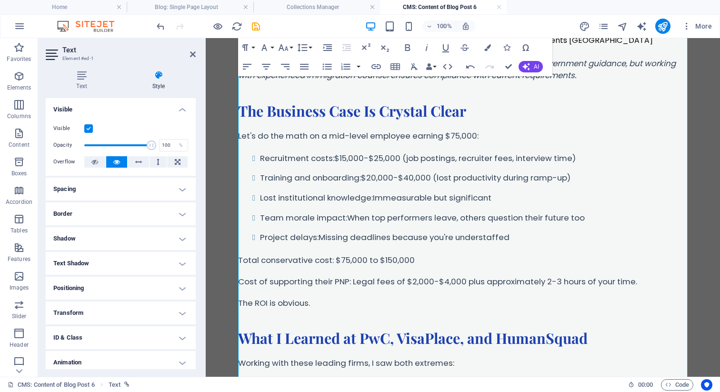
click at [127, 81] on h4 "Style" at bounding box center [158, 80] width 74 height 20
click at [96, 82] on h4 "Text" at bounding box center [84, 80] width 76 height 20
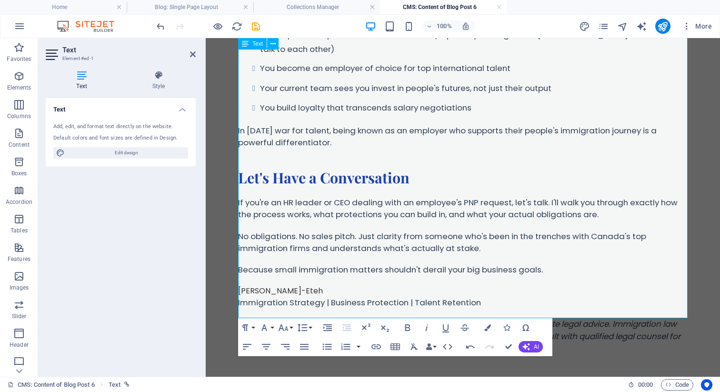
scroll to position [2131, 0]
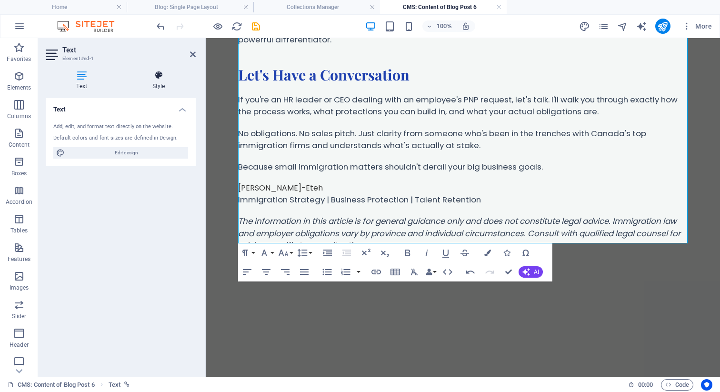
click at [160, 74] on icon at bounding box center [158, 75] width 74 height 10
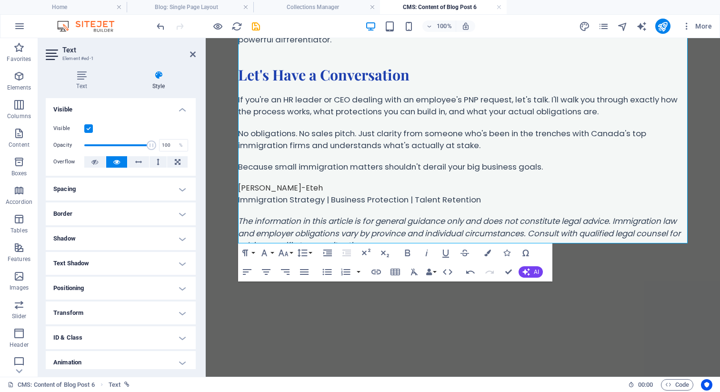
scroll to position [29, 0]
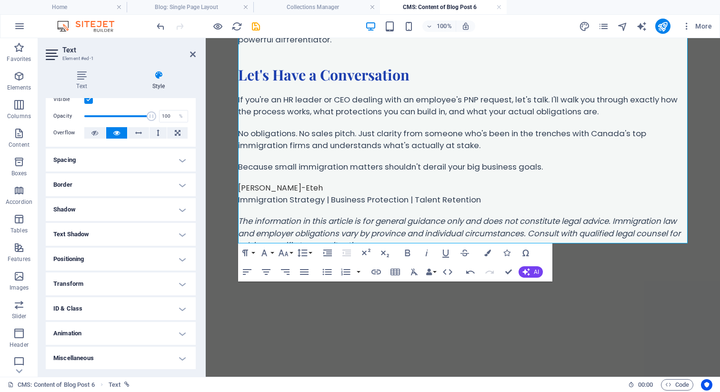
click at [109, 305] on h4 "ID & Class" at bounding box center [121, 308] width 150 height 23
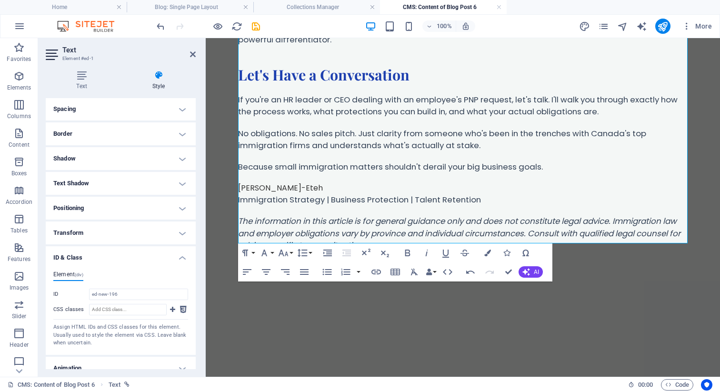
scroll to position [87, 0]
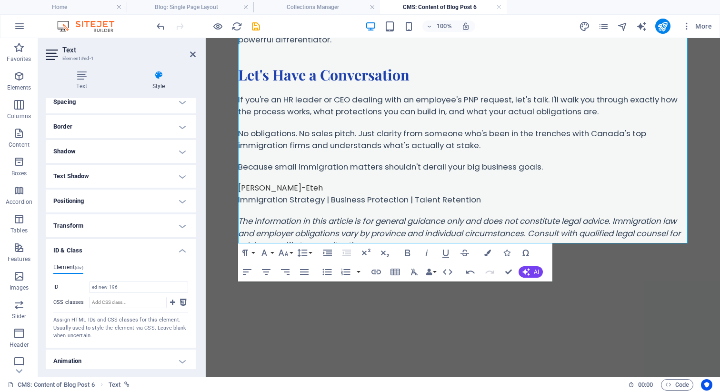
click at [107, 249] on h4 "ID & Class" at bounding box center [121, 247] width 150 height 17
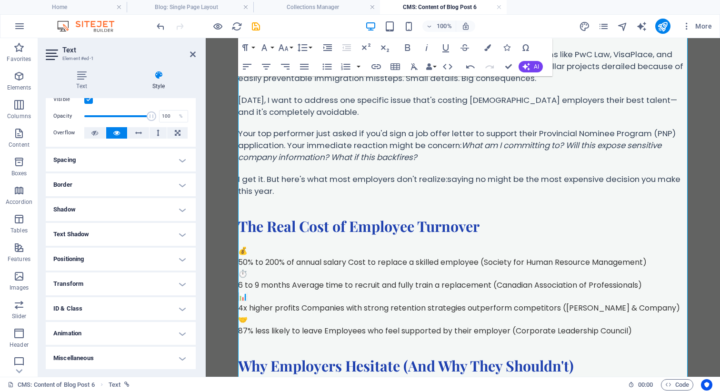
scroll to position [0, 0]
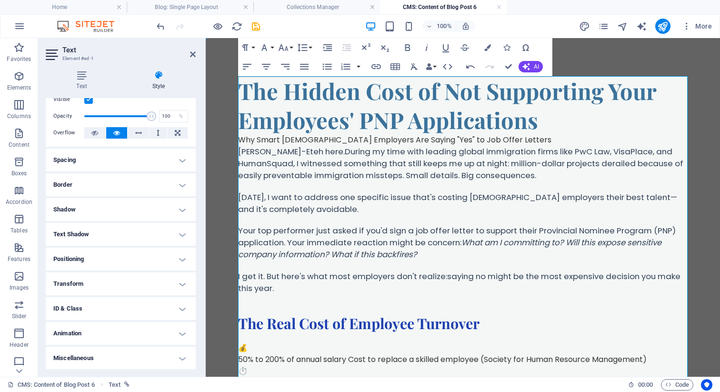
click at [375, 203] on p "[DATE], I want to address one specific issue that's costing [DEMOGRAPHIC_DATA] …" at bounding box center [462, 203] width 449 height 24
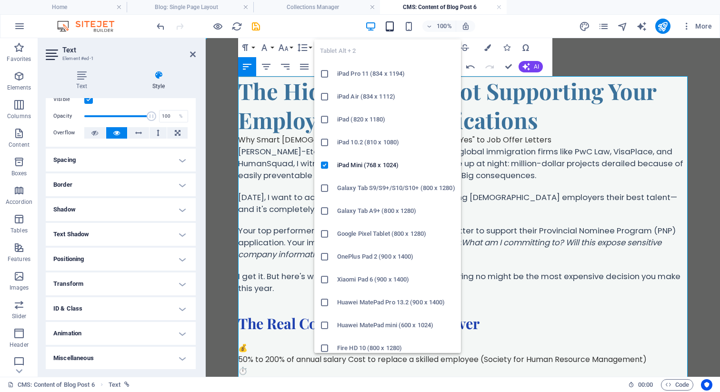
click at [387, 28] on icon "button" at bounding box center [389, 26] width 11 height 11
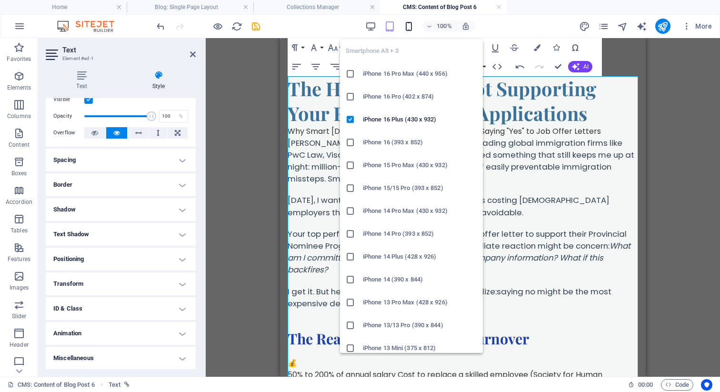
click at [409, 28] on icon "button" at bounding box center [408, 26] width 11 height 11
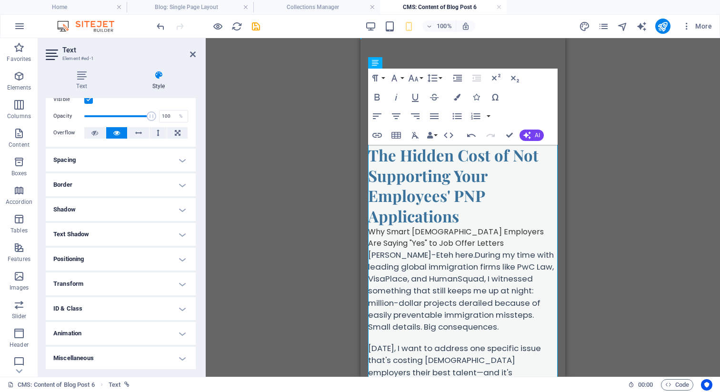
click at [313, 116] on div "Drag here to replace the existing content. Press “Ctrl” if you want to create a…" at bounding box center [463, 207] width 514 height 338
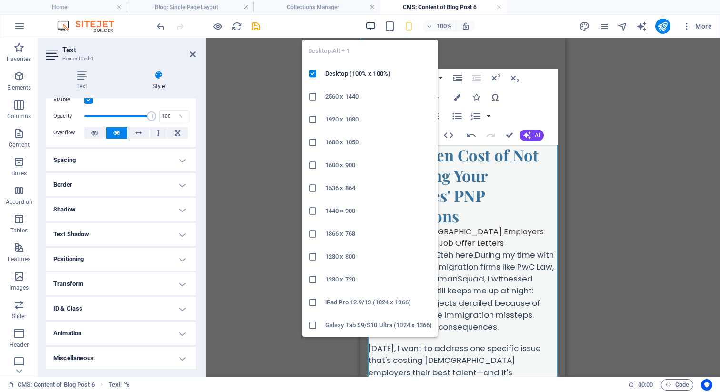
click at [373, 25] on icon "button" at bounding box center [370, 26] width 11 height 11
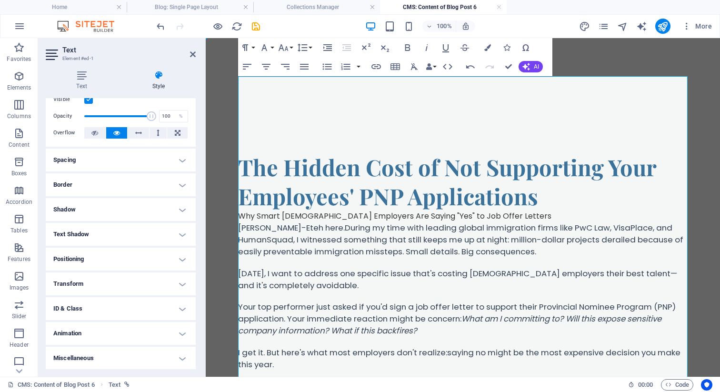
click at [565, 243] on p "[PERSON_NAME]-Eteh here. During my time with leading global immigration firms l…" at bounding box center [462, 240] width 449 height 36
click at [512, 214] on div "Why Smart [DEMOGRAPHIC_DATA] Employers Are Saying "Yes" to Job Offer Letters" at bounding box center [462, 215] width 449 height 11
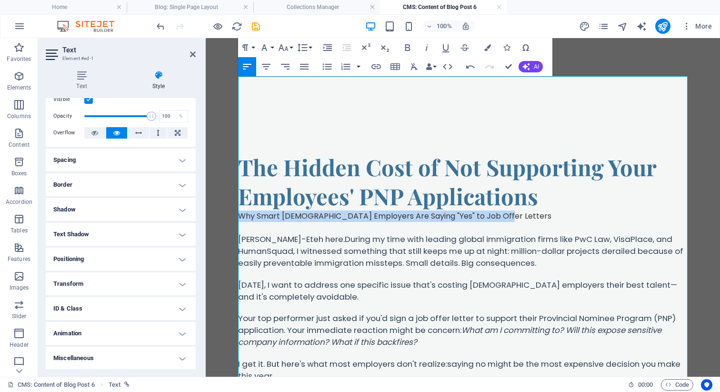
drag, startPoint x: 500, startPoint y: 218, endPoint x: 222, endPoint y: 218, distance: 278.0
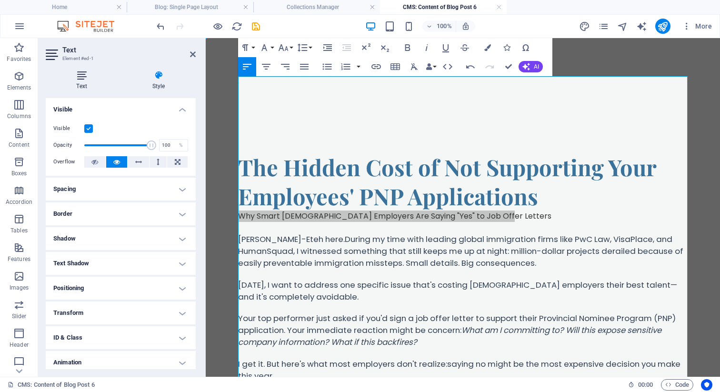
click at [85, 77] on icon at bounding box center [82, 75] width 72 height 10
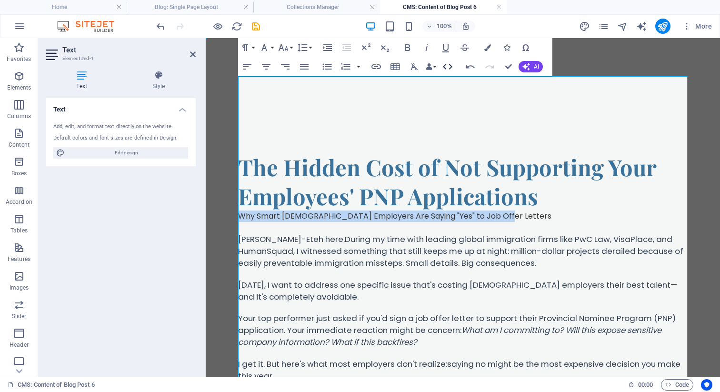
click at [445, 66] on icon "button" at bounding box center [447, 66] width 11 height 11
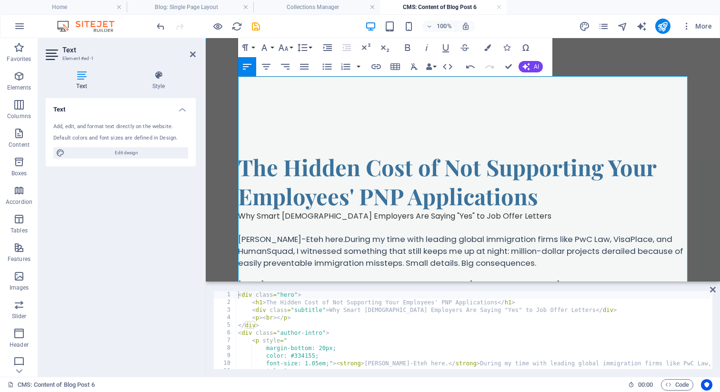
click at [420, 247] on p "[PERSON_NAME]-Eteh here. During my time with leading global immigration firms l…" at bounding box center [462, 251] width 449 height 36
click at [346, 237] on p "[PERSON_NAME]-Eteh here. During my time with leading global immigration firms l…" at bounding box center [462, 251] width 449 height 36
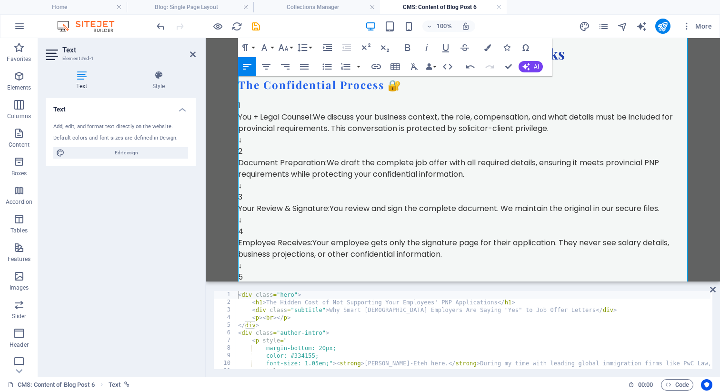
scroll to position [1042, 0]
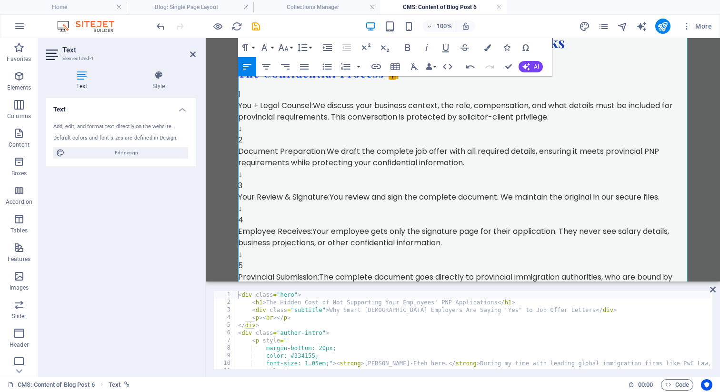
click at [327, 247] on div "Employee Receives: Your employee gets only the signature page for their applica…" at bounding box center [462, 237] width 449 height 23
click at [313, 250] on div "↓" at bounding box center [462, 253] width 449 height 11
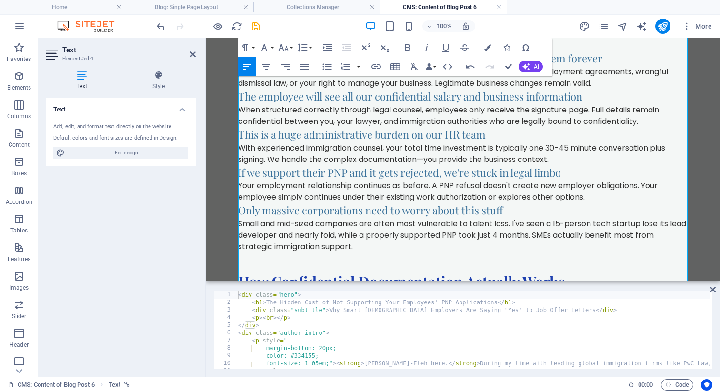
scroll to position [776, 0]
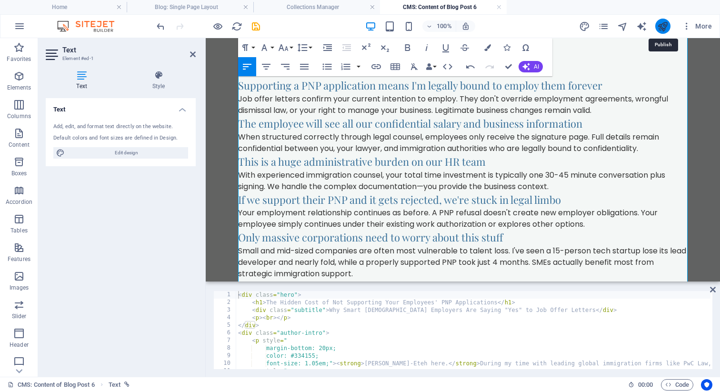
click at [658, 24] on icon "publish" at bounding box center [662, 26] width 11 height 11
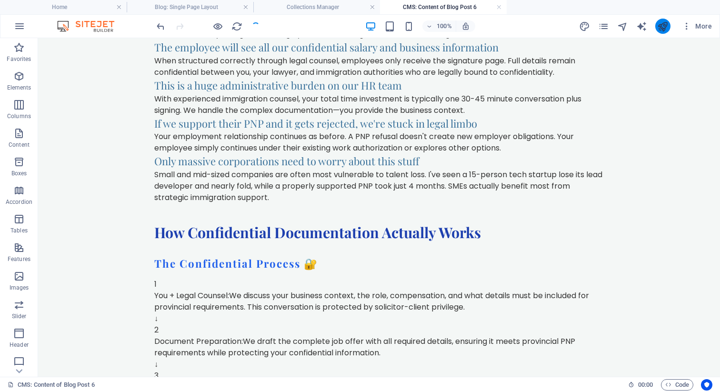
click at [661, 26] on icon "publish" at bounding box center [662, 26] width 11 height 11
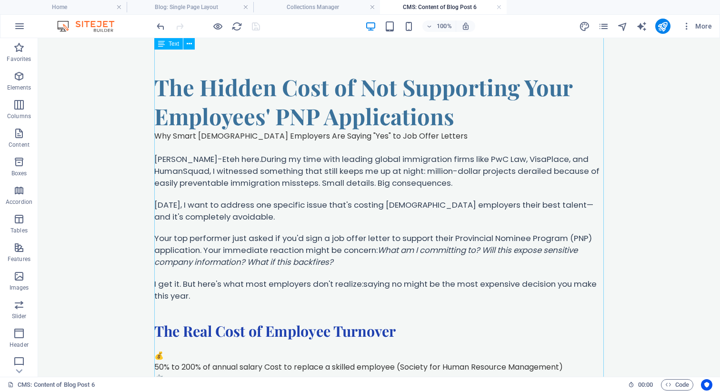
scroll to position [0, 0]
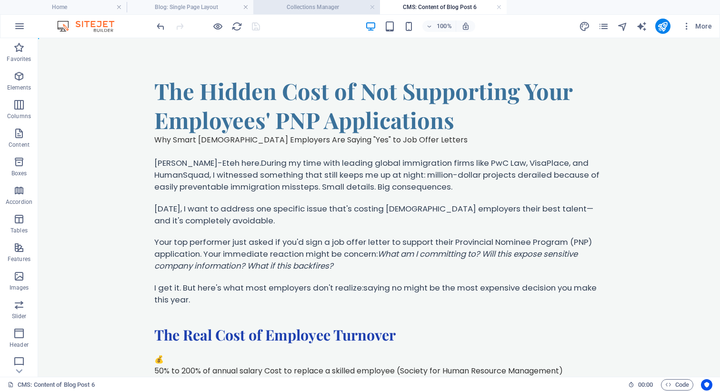
click at [334, 6] on h4 "Collections Manager" at bounding box center [316, 7] width 127 height 10
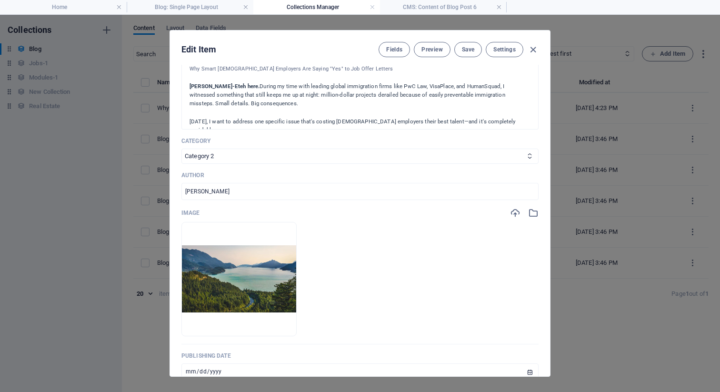
scroll to position [206, 0]
click at [337, 159] on select "Category 1 Category 2" at bounding box center [359, 154] width 357 height 15
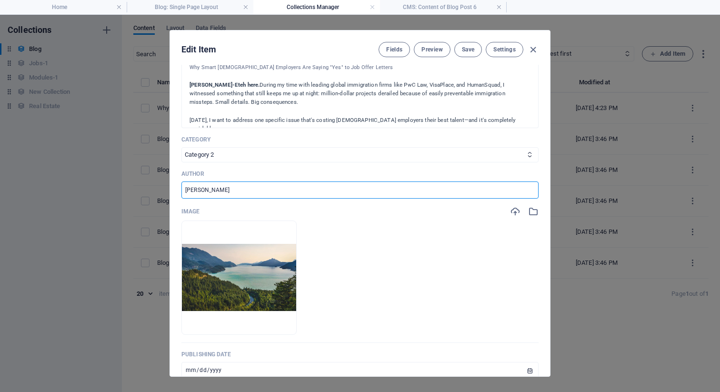
drag, startPoint x: 317, startPoint y: 190, endPoint x: 213, endPoint y: 167, distance: 106.5
click at [213, 167] on div "Name Why Smart Employers Support PNP Applications ​ Slug [DOMAIN_NAME][URL] pnp…" at bounding box center [359, 162] width 357 height 593
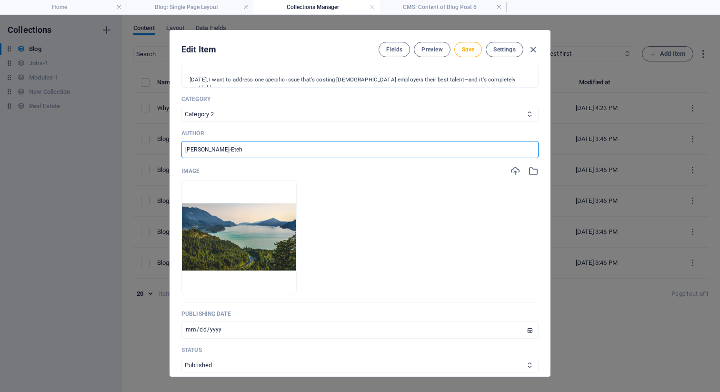
scroll to position [266, 0]
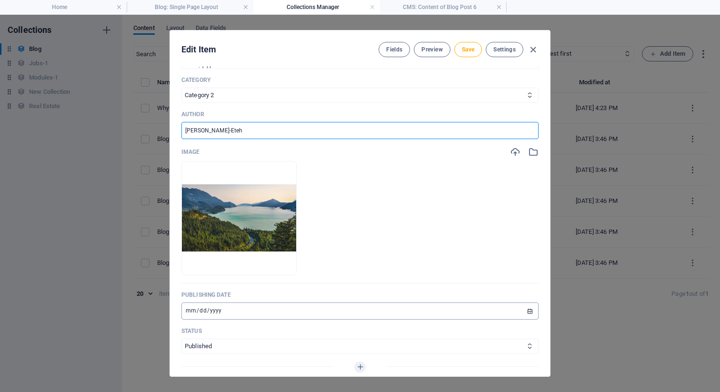
type input "[PERSON_NAME]-Eteh"
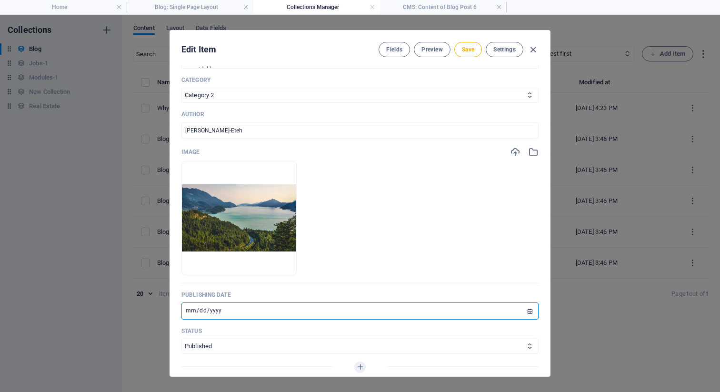
click at [214, 317] on input "[DATE]" at bounding box center [359, 310] width 357 height 17
click at [227, 313] on input "[DATE]" at bounding box center [359, 310] width 357 height 17
type input "[PHONE_NUMBER]"
type input "0002-08-26"
type input "[DATE]"
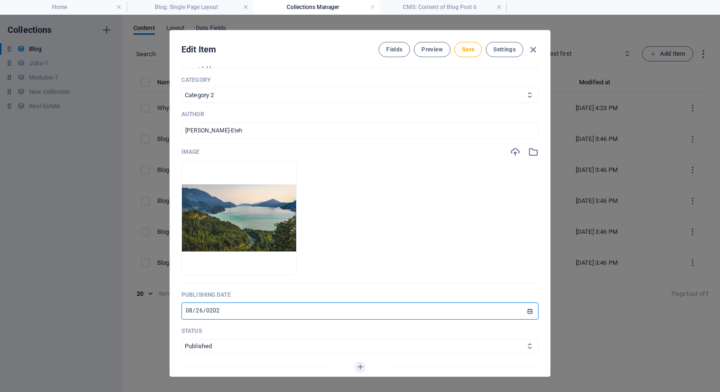
type input "[DATE]"
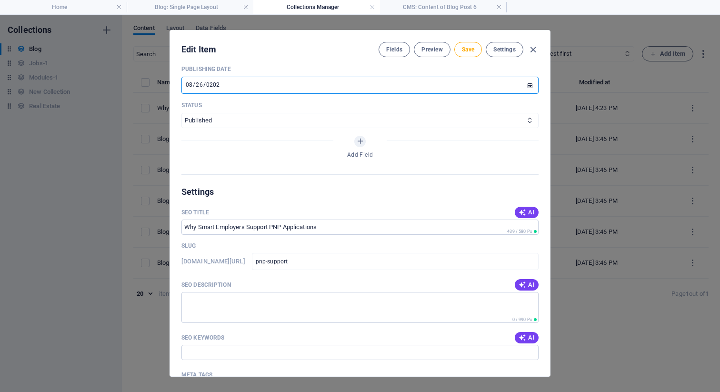
scroll to position [493, 0]
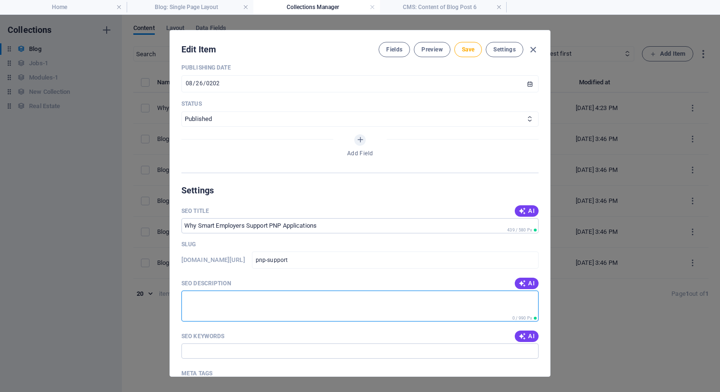
click at [227, 313] on textarea "SEO Description" at bounding box center [359, 305] width 357 height 31
click at [523, 280] on icon "button" at bounding box center [522, 283] width 8 height 8
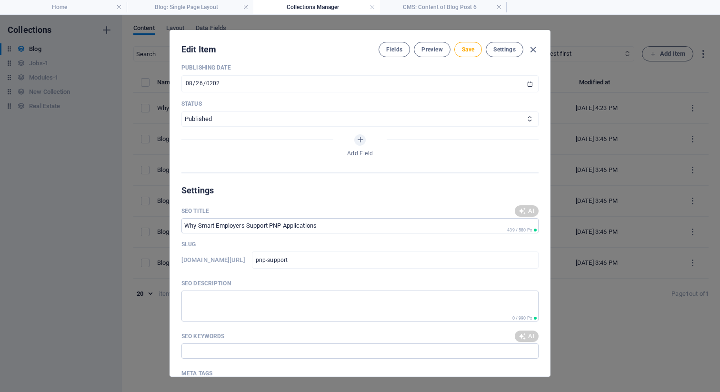
type textarea "Learn why supporting PNP applications boosts employee retention and protects yo…"
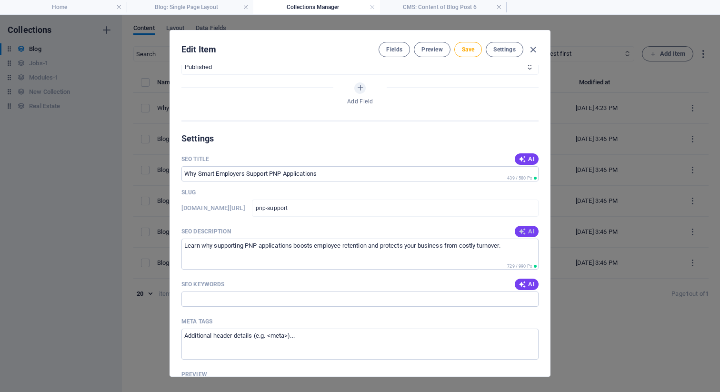
scroll to position [551, 0]
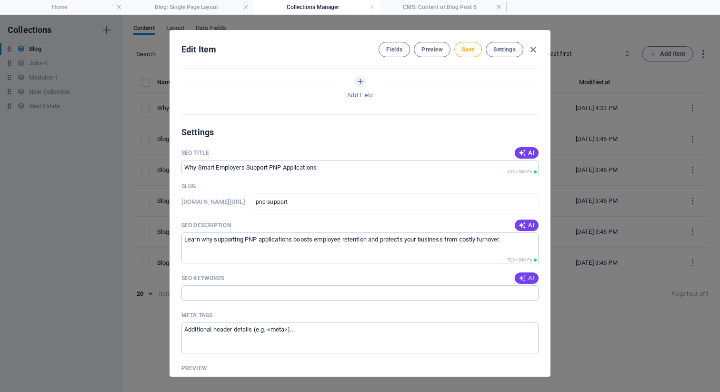
click at [531, 281] on span "AI" at bounding box center [526, 278] width 16 height 8
type input "PNP applications, [DEMOGRAPHIC_DATA] employers, employee retention, immigration…"
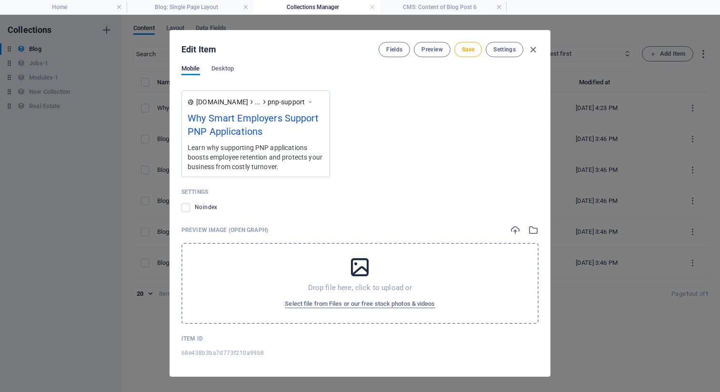
scroll to position [867, 0]
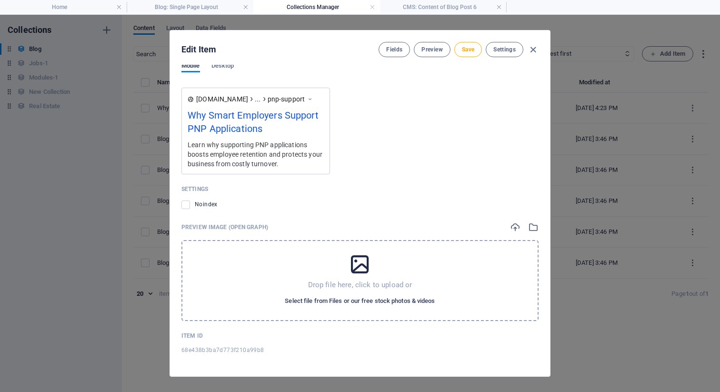
click at [383, 303] on span "Select file from Files or our free stock photos & videos" at bounding box center [360, 300] width 150 height 11
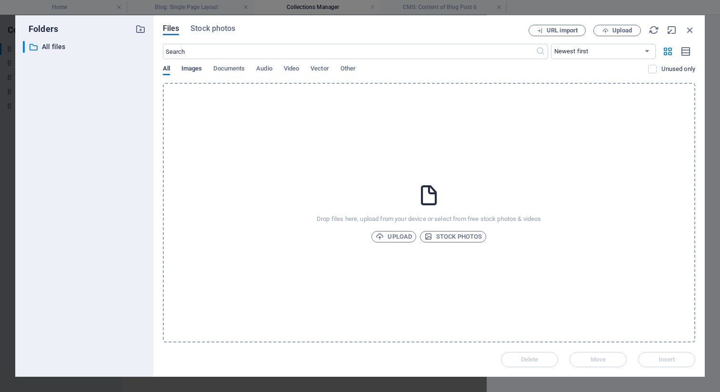
click at [186, 67] on span "Images" at bounding box center [191, 69] width 21 height 13
click at [200, 70] on span "Images" at bounding box center [191, 69] width 21 height 13
click at [466, 242] on div "Drop files here, upload from your device or select from free stock photos & vid…" at bounding box center [429, 212] width 532 height 259
click at [449, 232] on span "Stock photos" at bounding box center [453, 236] width 58 height 11
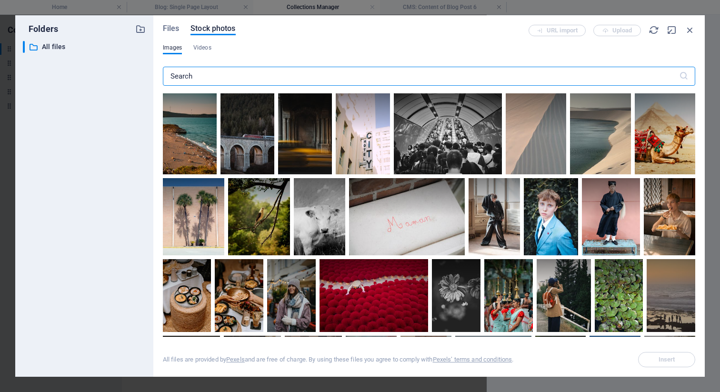
click at [342, 77] on input "text" at bounding box center [421, 76] width 516 height 19
type input "team"
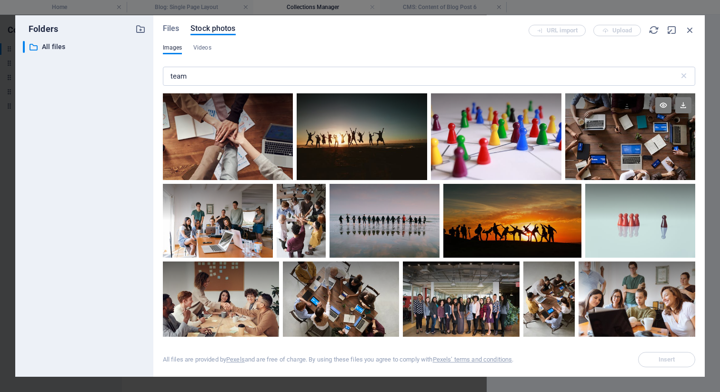
click at [657, 150] on div at bounding box center [630, 136] width 130 height 87
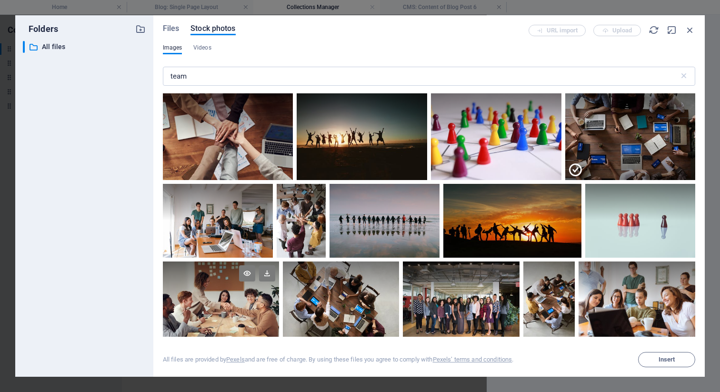
click at [273, 320] on div at bounding box center [221, 300] width 117 height 78
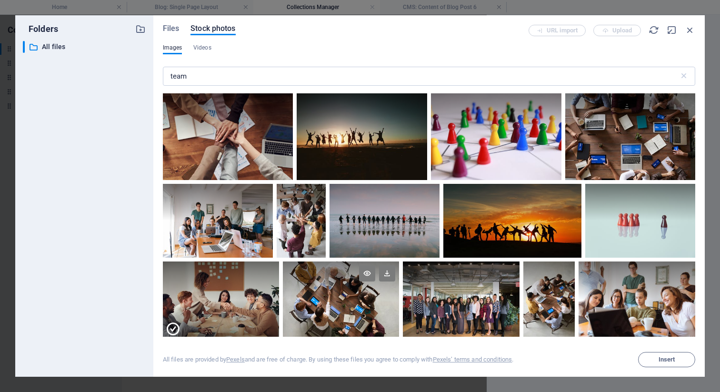
click at [377, 311] on div at bounding box center [341, 300] width 116 height 78
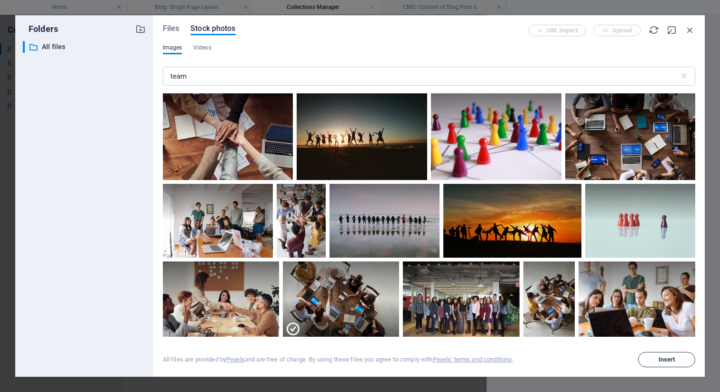
click at [660, 354] on button "Insert" at bounding box center [666, 359] width 57 height 15
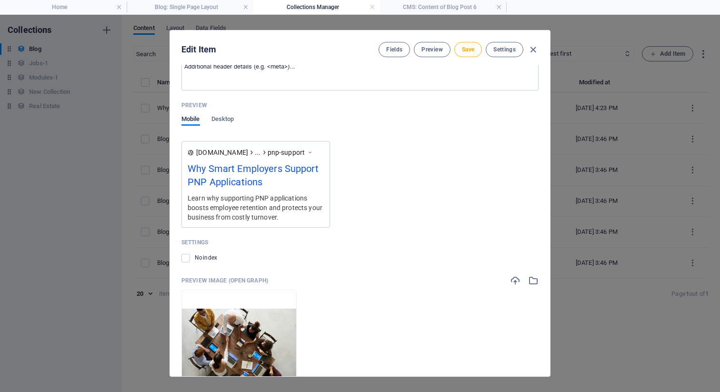
scroll to position [803, 0]
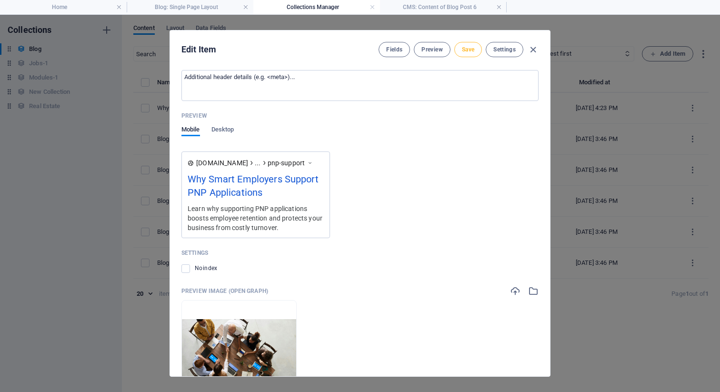
click at [480, 47] on button "Save" at bounding box center [468, 49] width 28 height 15
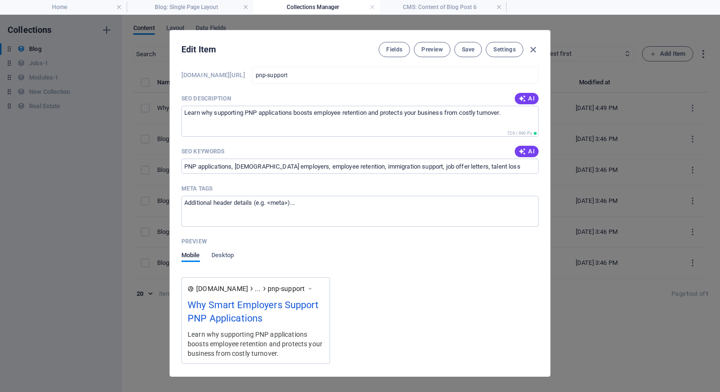
scroll to position [622, 0]
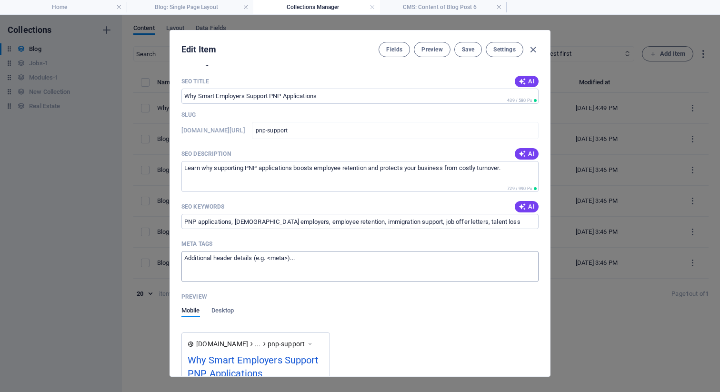
click at [356, 277] on textarea "Meta tags ​" at bounding box center [359, 266] width 357 height 31
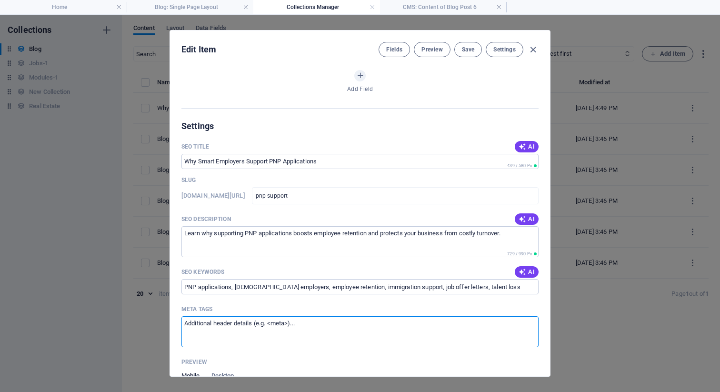
scroll to position [521, 0]
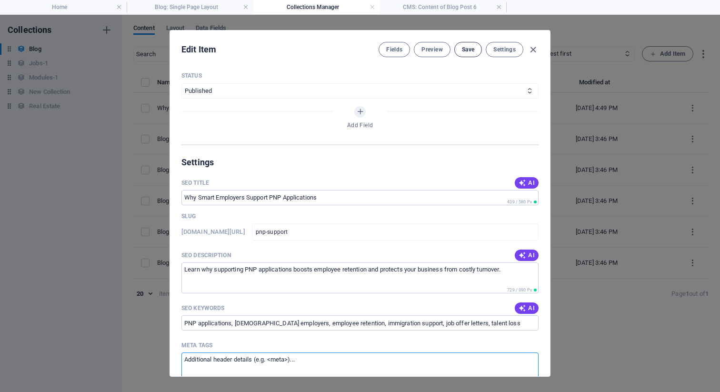
click at [470, 55] on button "Save" at bounding box center [468, 49] width 28 height 15
click at [537, 49] on icon "button" at bounding box center [532, 49] width 11 height 11
type input "[DATE]"
type input "pnp-support"
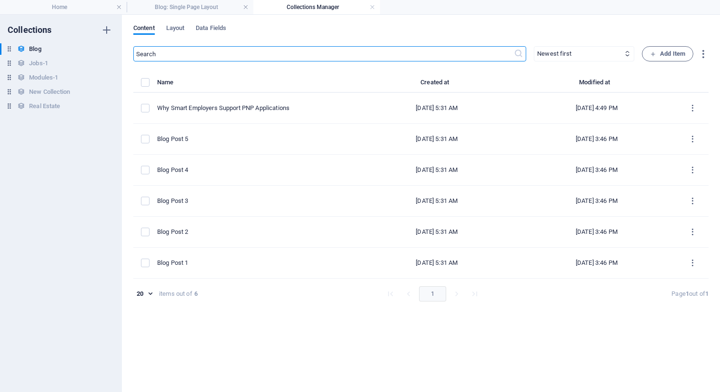
scroll to position [427, 0]
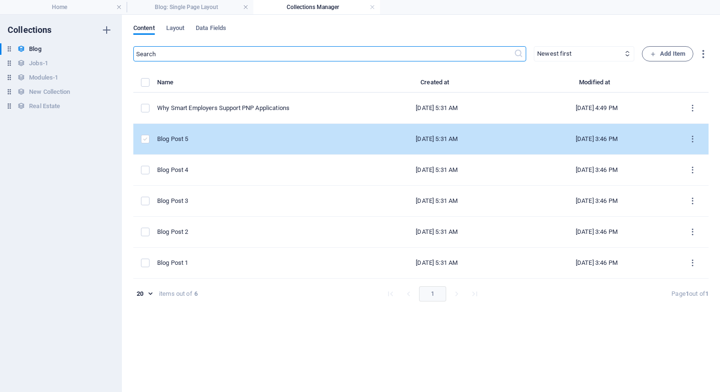
click at [144, 139] on label "items list" at bounding box center [145, 139] width 9 height 9
click at [0, 0] on input "items list" at bounding box center [0, 0] width 0 height 0
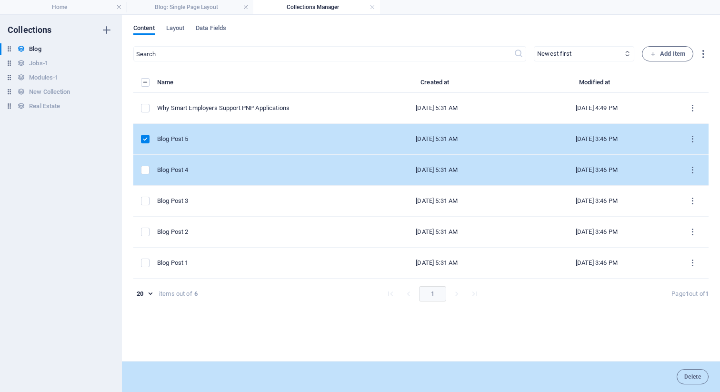
click at [142, 162] on td "items list" at bounding box center [145, 170] width 24 height 31
click at [144, 168] on label "items list" at bounding box center [145, 170] width 9 height 9
click at [0, 0] on input "items list" at bounding box center [0, 0] width 0 height 0
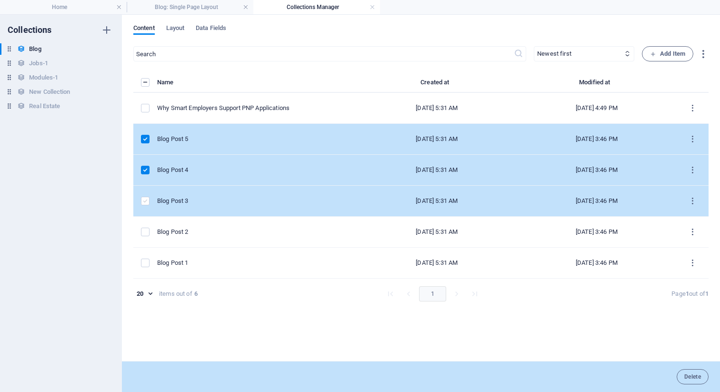
click at [142, 198] on label "items list" at bounding box center [145, 201] width 9 height 9
click at [0, 0] on input "items list" at bounding box center [0, 0] width 0 height 0
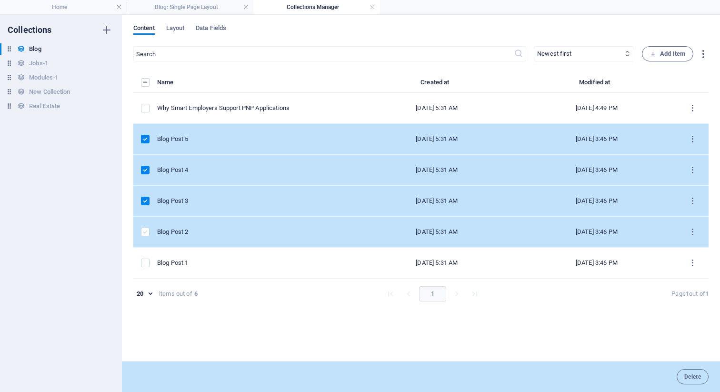
click at [143, 230] on label "items list" at bounding box center [145, 232] width 9 height 9
click at [0, 0] on input "items list" at bounding box center [0, 0] width 0 height 0
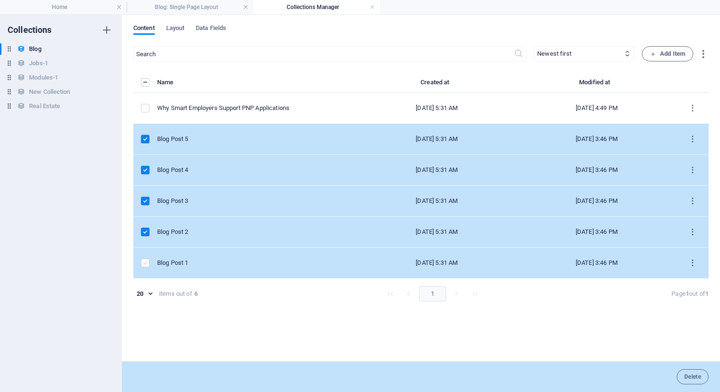
click at [143, 262] on label "items list" at bounding box center [145, 262] width 9 height 9
click at [0, 0] on input "items list" at bounding box center [0, 0] width 0 height 0
click at [694, 369] on button "Delete" at bounding box center [692, 376] width 32 height 15
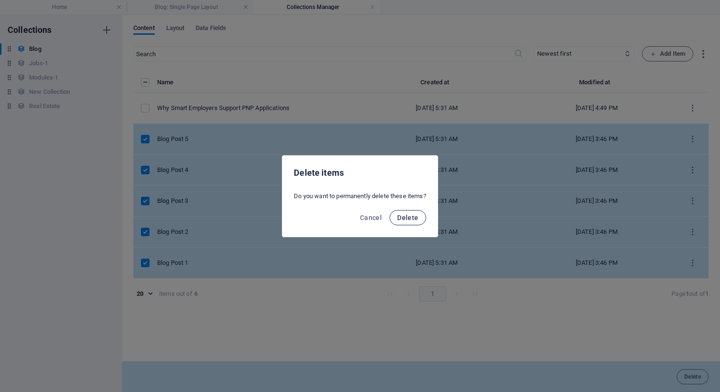
click at [404, 212] on button "Delete" at bounding box center [407, 217] width 36 height 15
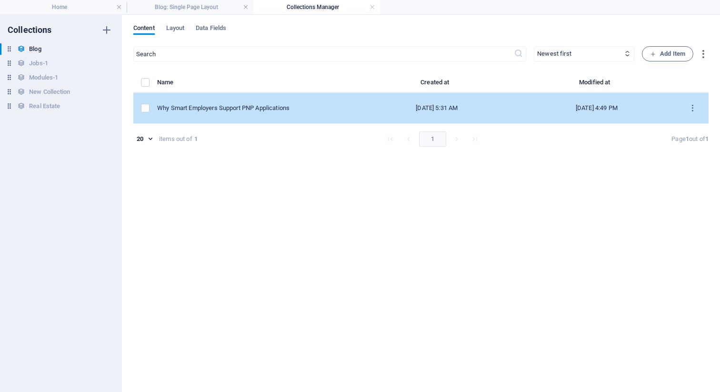
click at [441, 108] on div "[DATE] 5:31 AM" at bounding box center [437, 108] width 145 height 9
select select "Category 2"
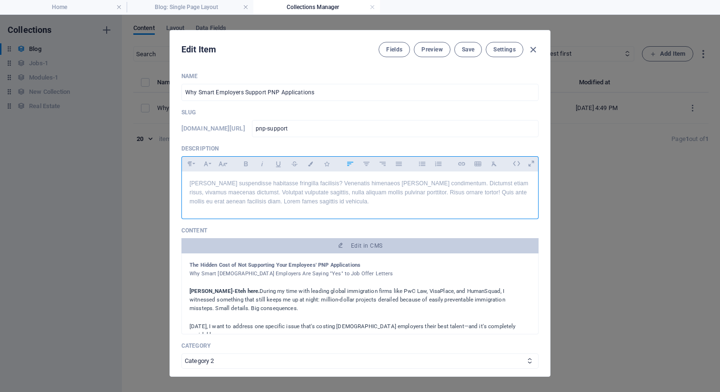
click at [353, 198] on p "[PERSON_NAME] suspendisse habitasse fringilla facilisis? Venenatis himenaeos [P…" at bounding box center [359, 193] width 341 height 28
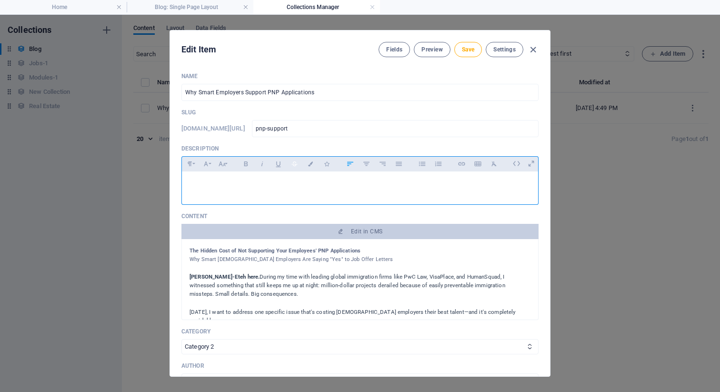
scroll to position [115, 0]
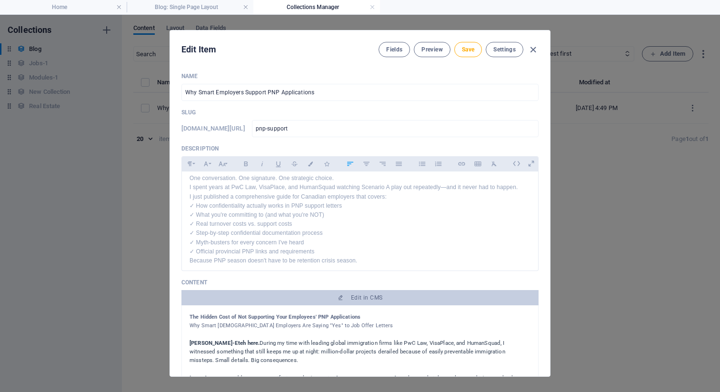
click at [273, 108] on div "Name Why Smart Employers Support PNP Applications ​ Slug [DOMAIN_NAME][URL] pnp…" at bounding box center [359, 394] width 357 height 645
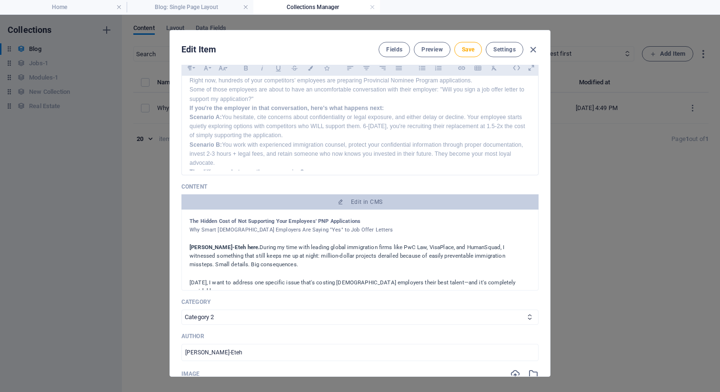
scroll to position [14, 0]
click at [463, 49] on span "Save" at bounding box center [468, 50] width 12 height 8
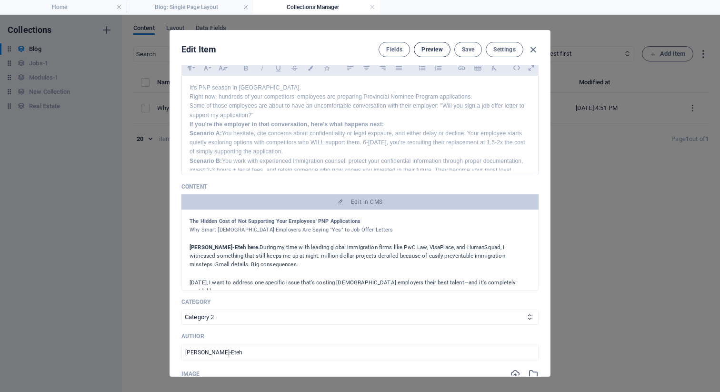
click at [433, 50] on span "Preview" at bounding box center [431, 50] width 21 height 8
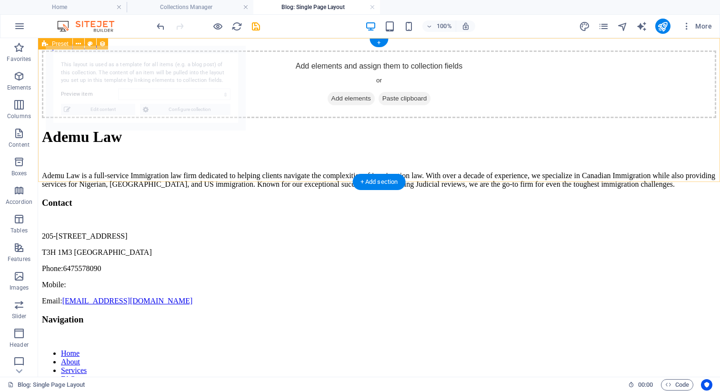
select select "68e438b3ba7d773f210a99b8"
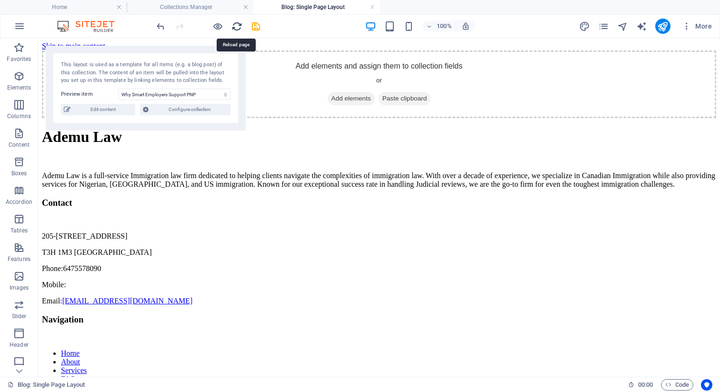
click at [232, 27] on icon "reload" at bounding box center [236, 26] width 11 height 11
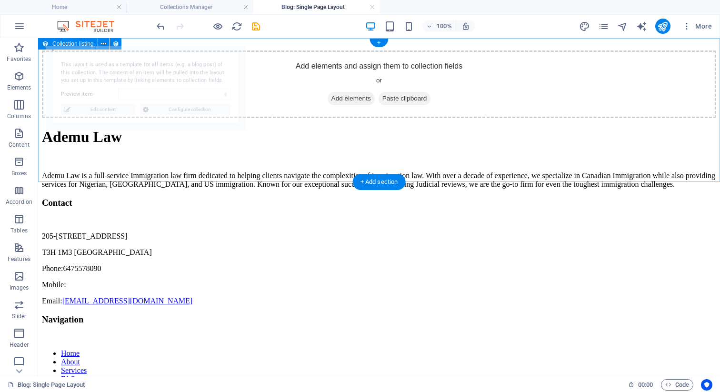
select select "68e438b3ba7d773f210a99b8"
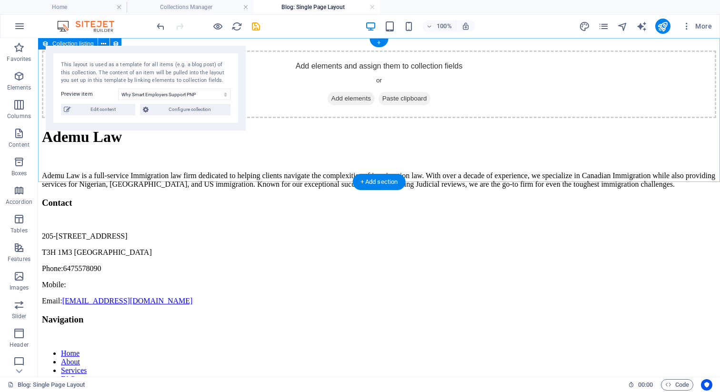
click at [159, 118] on div "Add elements and assign them to collection fields or Add elements Paste clipboa…" at bounding box center [379, 84] width 674 height 68
click at [219, 118] on div "Add elements and assign them to collection fields or Add elements Paste clipboa…" at bounding box center [379, 84] width 674 height 68
click at [345, 74] on div "Add elements and assign them to collection fields or Add elements Paste clipboa…" at bounding box center [379, 84] width 674 height 68
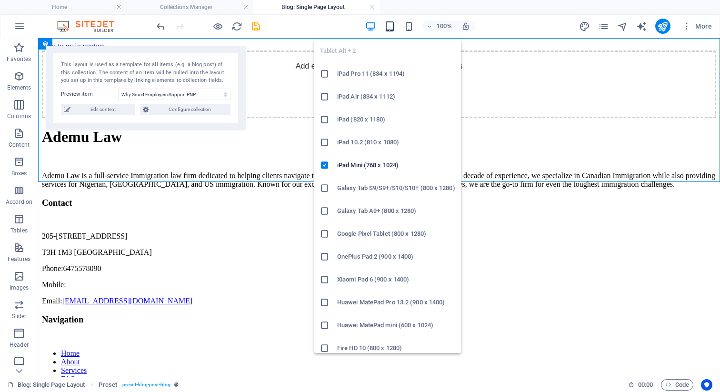
click at [387, 21] on icon "button" at bounding box center [389, 26] width 11 height 11
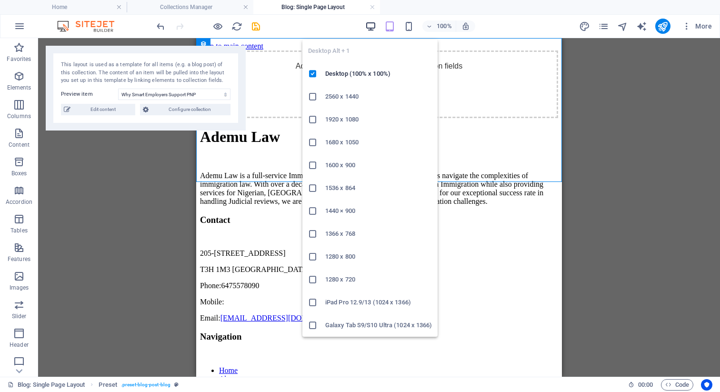
click at [376, 23] on icon "button" at bounding box center [370, 26] width 11 height 11
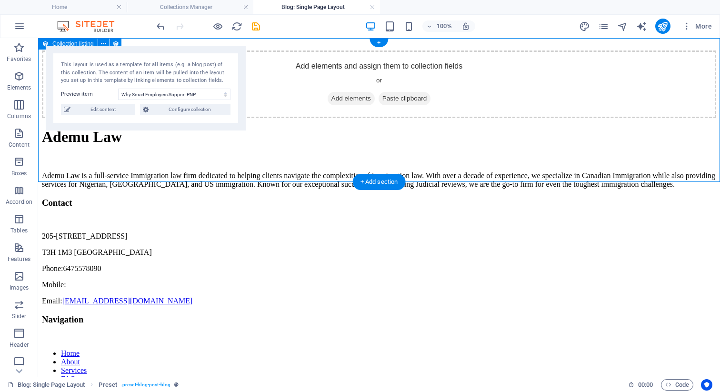
click at [674, 107] on div "Add elements and assign them to collection fields or Add elements Paste clipboa…" at bounding box center [379, 84] width 674 height 68
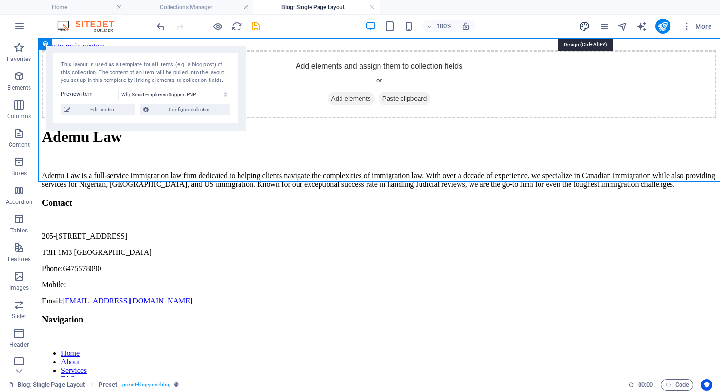
click at [586, 21] on icon "design" at bounding box center [584, 26] width 11 height 11
select select "px"
select select "200"
select select "px"
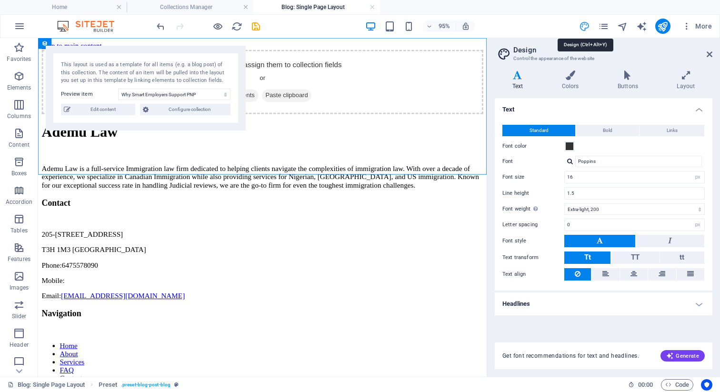
click at [586, 21] on icon "design" at bounding box center [584, 26] width 11 height 11
click at [605, 24] on icon "pages" at bounding box center [603, 26] width 11 height 11
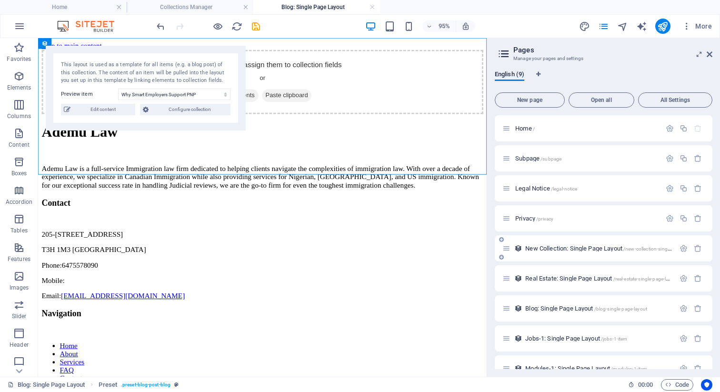
scroll to position [16, 0]
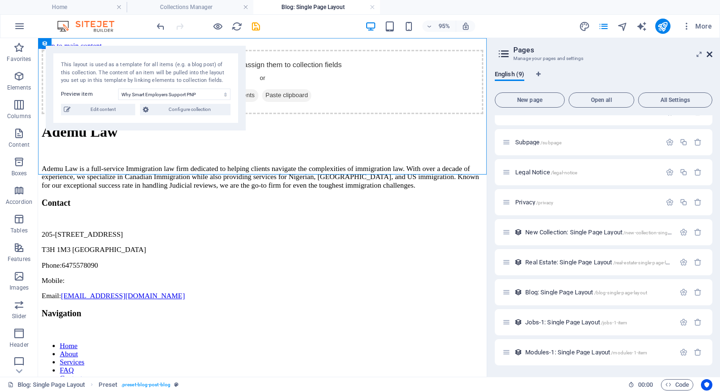
click at [711, 53] on icon at bounding box center [709, 54] width 6 height 8
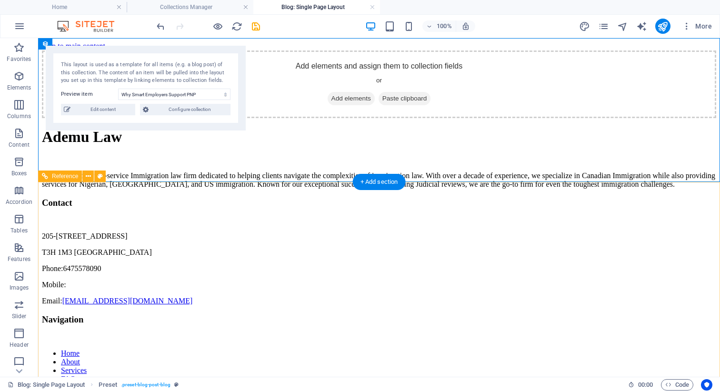
click at [128, 240] on span "205-[STREET_ADDRESS]" at bounding box center [85, 236] width 86 height 8
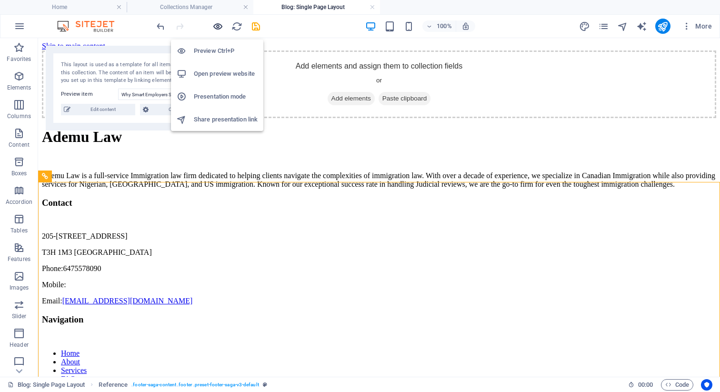
click at [217, 23] on icon "button" at bounding box center [217, 26] width 11 height 11
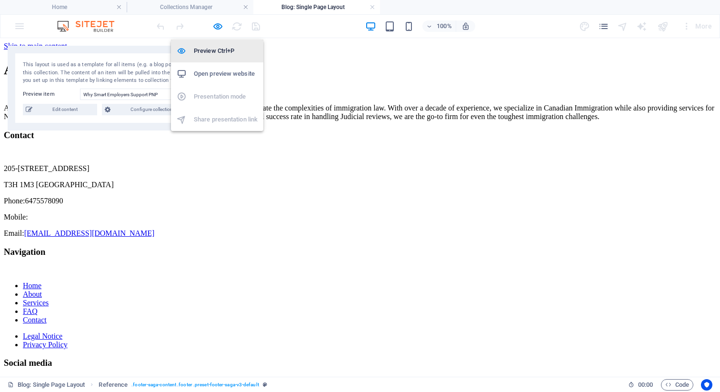
click at [220, 53] on h6 "Preview Ctrl+P" at bounding box center [226, 50] width 64 height 11
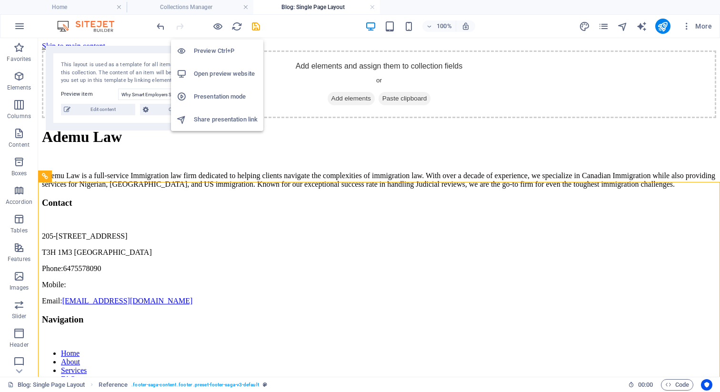
click at [225, 51] on h6 "Preview Ctrl+P" at bounding box center [226, 50] width 64 height 11
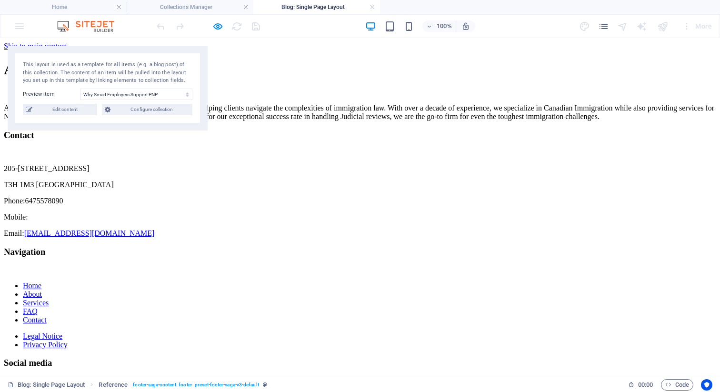
scroll to position [0, 0]
click at [79, 105] on span "Edit content" at bounding box center [64, 109] width 59 height 11
type input "[DATE]"
type input "pnp-support"
type textarea "Learn why supporting PNP applications boosts employee retention and protects yo…"
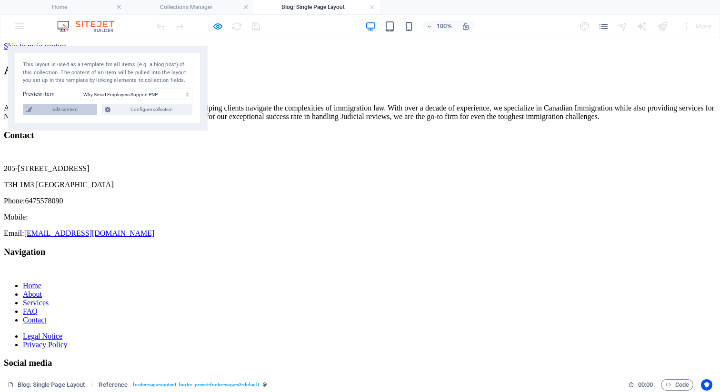
type input "PNP applications, [DEMOGRAPHIC_DATA] employers, employee retention, immigration…"
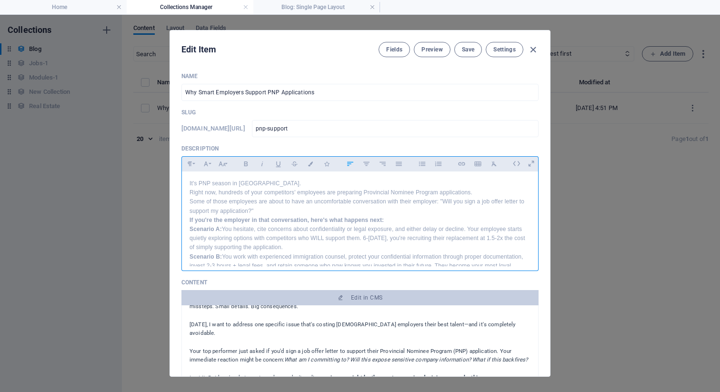
click at [347, 174] on div "It's PNP season in [GEOGRAPHIC_DATA]. Right now, hundreds of your competitors' …" at bounding box center [360, 279] width 356 height 216
click at [327, 206] on p "Some of those employees are about to have an uncomfortable conversation with th…" at bounding box center [359, 206] width 341 height 18
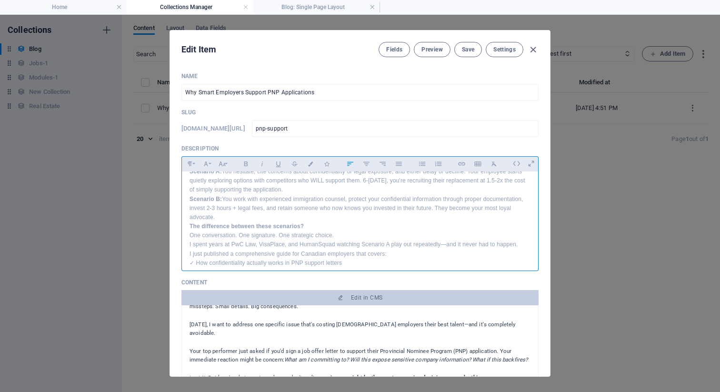
scroll to position [58, 0]
click at [308, 216] on p "Scenario B: You work with experienced immigration counsel, protect your confide…" at bounding box center [359, 208] width 341 height 28
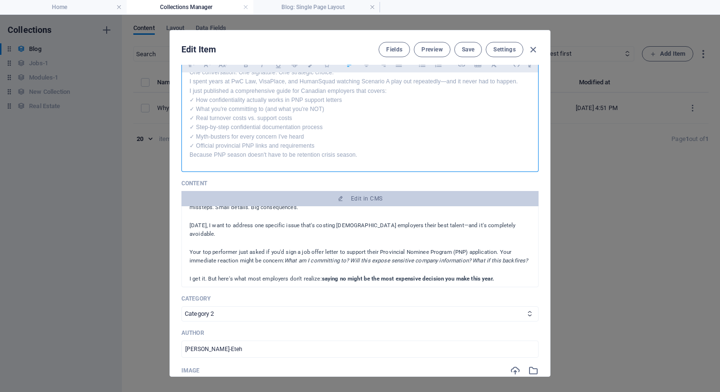
scroll to position [119, 0]
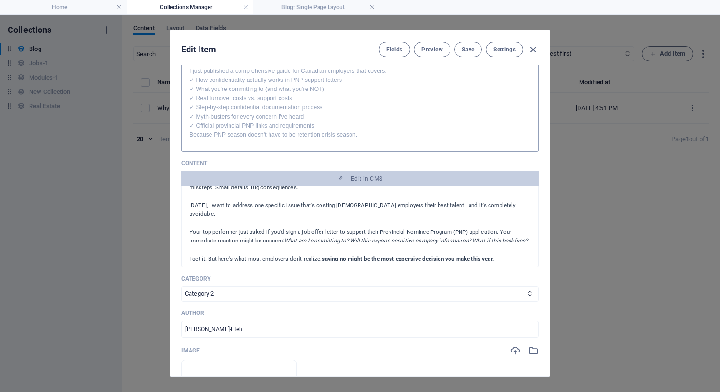
click at [321, 150] on div at bounding box center [359, 149] width 357 height 5
click at [354, 133] on p "Because PNP season doesn't have to be retention crisis season." at bounding box center [359, 134] width 341 height 9
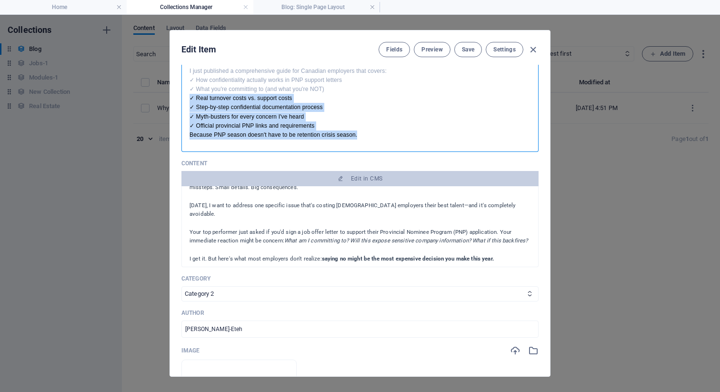
drag, startPoint x: 365, startPoint y: 136, endPoint x: 317, endPoint y: 95, distance: 62.7
click at [317, 95] on div "It's PNP season in [GEOGRAPHIC_DATA]. Right now, hundreds of your competitors' …" at bounding box center [360, 39] width 356 height 216
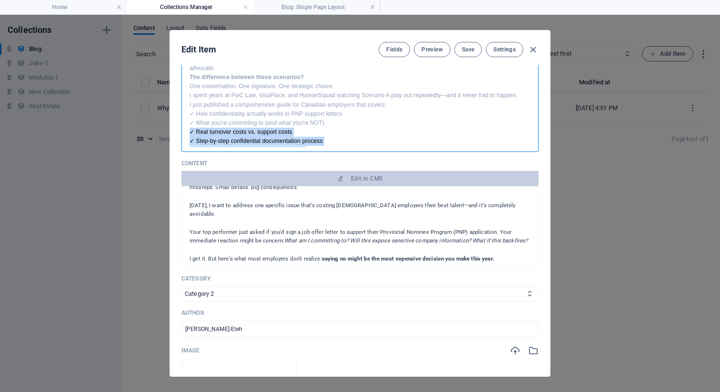
scroll to position [69, 0]
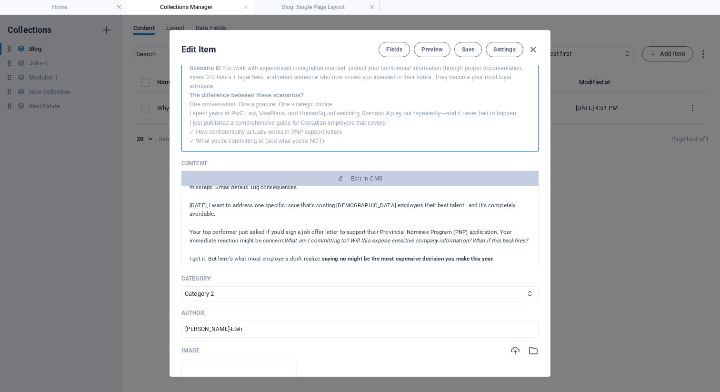
click at [391, 121] on p "I just published a comprehensive guide for Canadian employers that covers:" at bounding box center [359, 123] width 341 height 9
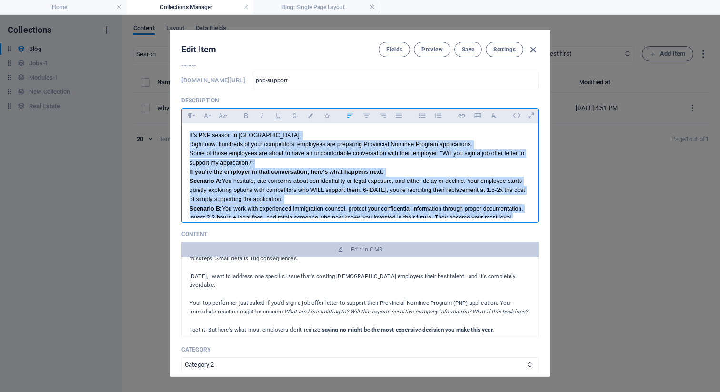
scroll to position [0, 0]
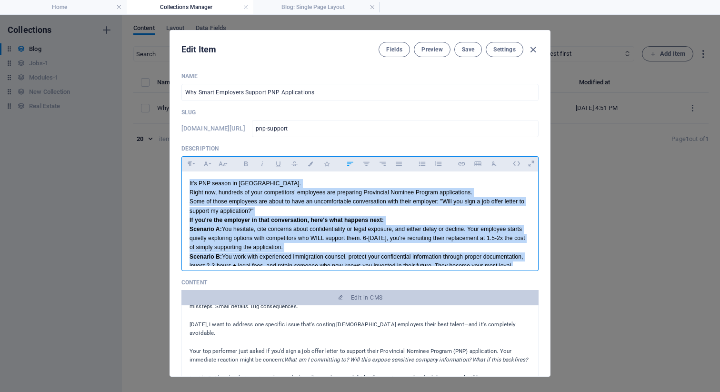
drag, startPoint x: 525, startPoint y: 114, endPoint x: 220, endPoint y: 32, distance: 315.8
click at [220, 32] on div "Edit Item Fields Preview Save Settings Name Why Smart Employers Support PNP App…" at bounding box center [360, 203] width 380 height 346
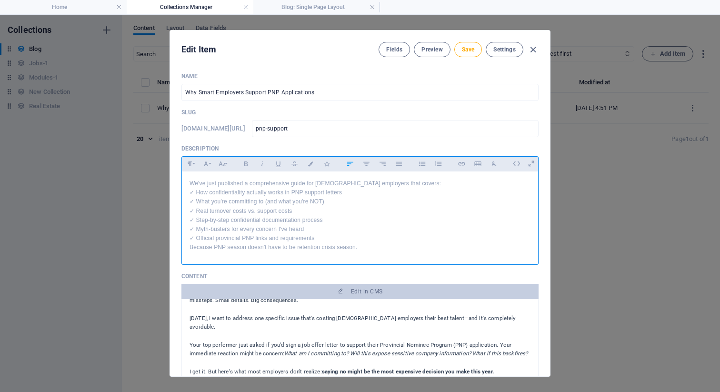
scroll to position [20, 0]
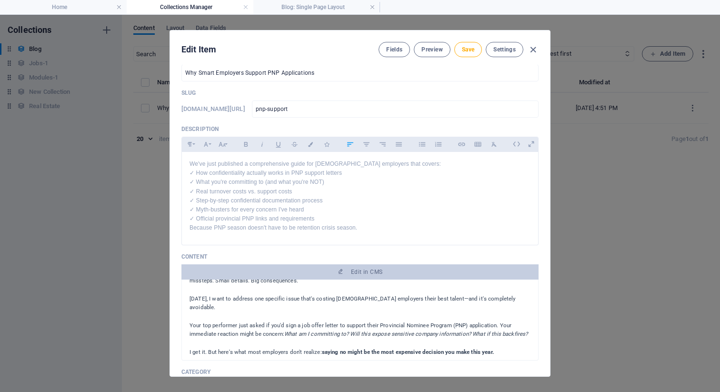
click at [285, 119] on div "Name Why Smart Employers Support PNP Applications ​ Slug [DOMAIN_NAME][URL] pnp…" at bounding box center [359, 372] width 357 height 638
click at [245, 108] on h6 "[DOMAIN_NAME][URL]" at bounding box center [213, 108] width 64 height 11
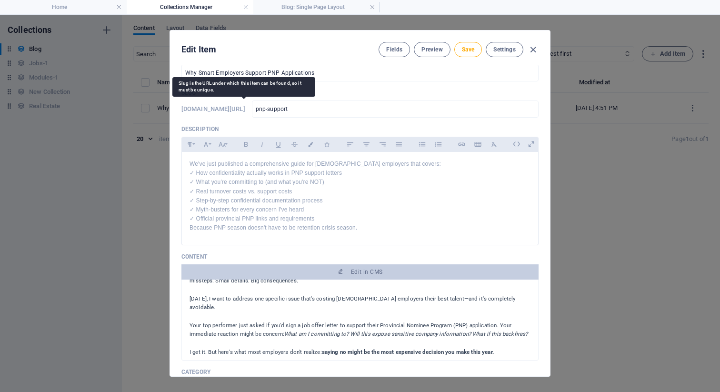
click at [245, 112] on h6 "[DOMAIN_NAME][URL]" at bounding box center [213, 108] width 64 height 11
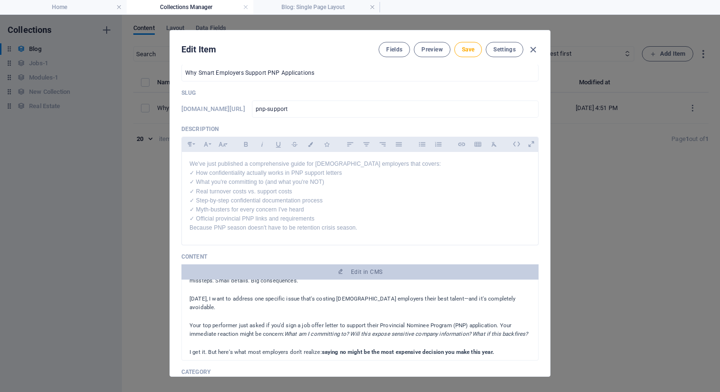
click at [281, 116] on div "[DOMAIN_NAME][URL] pnp-support ​" at bounding box center [359, 108] width 357 height 17
click at [347, 98] on div "Slug [DOMAIN_NAME][URL] pnp-support ​" at bounding box center [359, 103] width 357 height 29
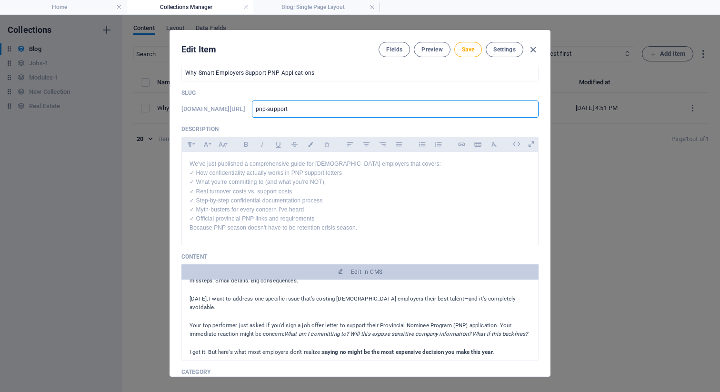
click at [349, 108] on input "pnp-support" at bounding box center [395, 108] width 287 height 17
click at [365, 109] on input "pnp-support" at bounding box center [395, 108] width 287 height 17
click at [506, 54] on button "Settings" at bounding box center [505, 49] width 38 height 15
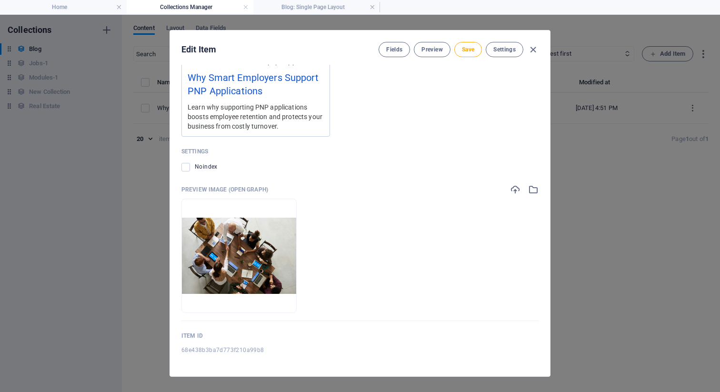
scroll to position [947, 0]
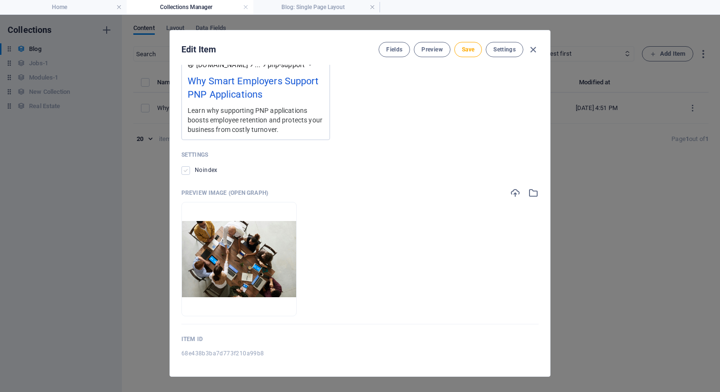
click at [186, 168] on label at bounding box center [185, 170] width 9 height 9
click at [0, 0] on input "checkbox" at bounding box center [0, 0] width 0 height 0
click at [186, 168] on label at bounding box center [185, 170] width 9 height 9
click at [0, 0] on input "checkbox" at bounding box center [0, 0] width 0 height 0
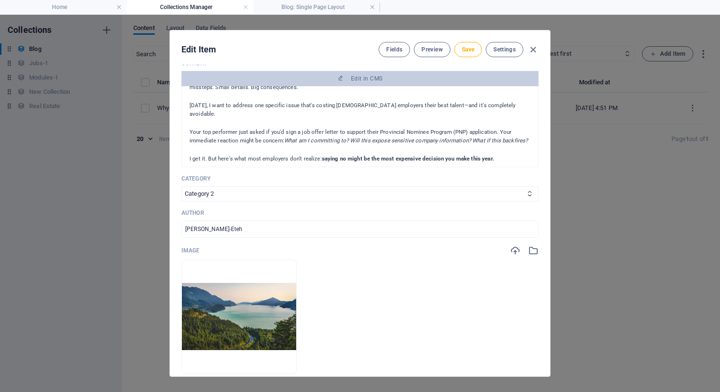
scroll to position [209, 0]
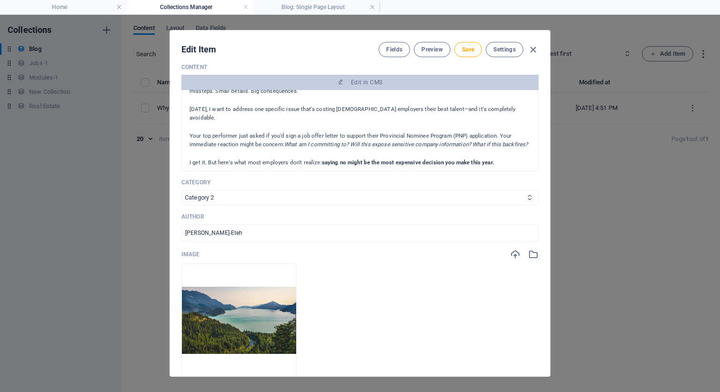
click at [243, 196] on select "Category 1 Category 2" at bounding box center [359, 197] width 357 height 15
click at [466, 58] on div "Edit Item Fields Preview Save Settings" at bounding box center [360, 47] width 380 height 34
click at [465, 50] on span "Save" at bounding box center [468, 50] width 12 height 8
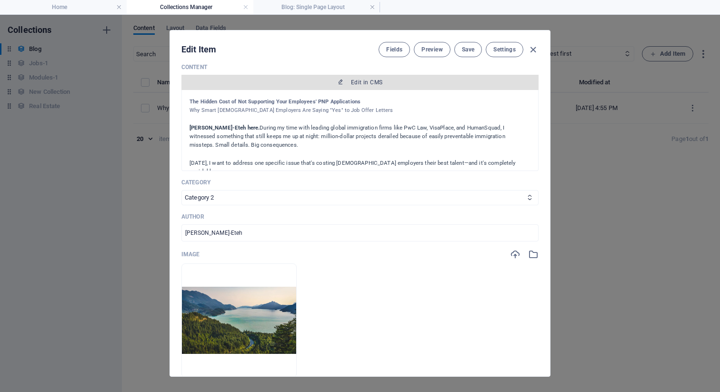
click at [352, 82] on span "Edit in CMS" at bounding box center [366, 83] width 31 height 8
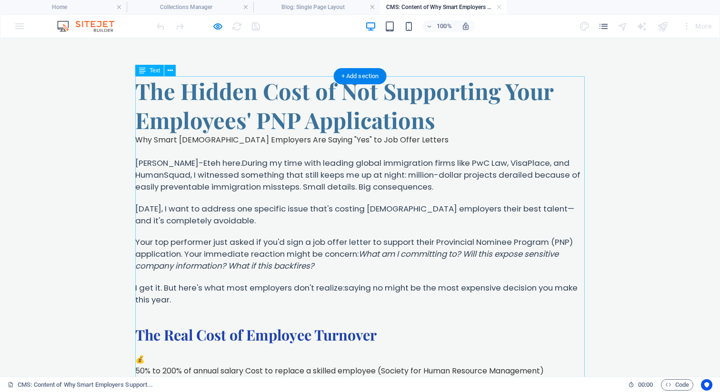
click at [172, 69] on button at bounding box center [169, 70] width 11 height 11
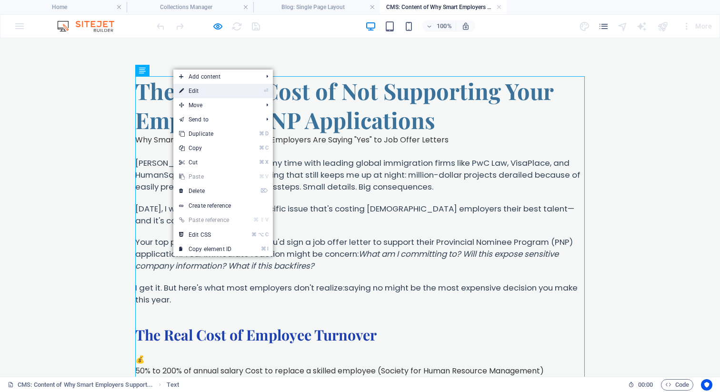
click at [204, 92] on link "⏎ Edit" at bounding box center [205, 91] width 64 height 14
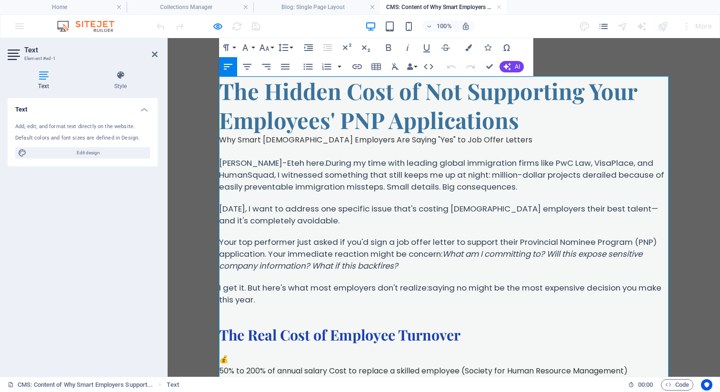
click at [234, 147] on p at bounding box center [443, 151] width 449 height 11
click at [99, 151] on span "Edit design" at bounding box center [89, 152] width 118 height 11
select select "px"
select select "200"
select select "px"
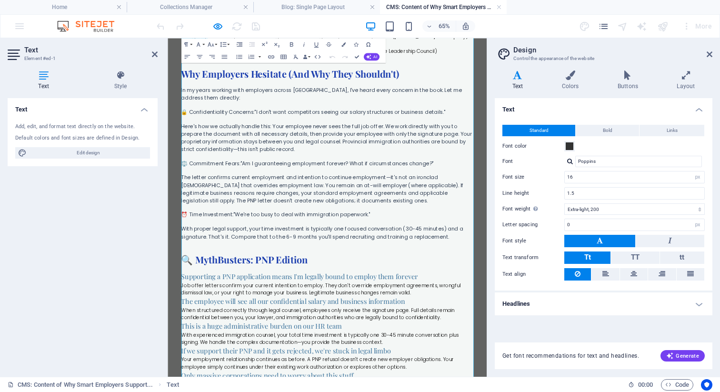
scroll to position [381, 0]
click at [372, 380] on h2 "🔍 MythBusters: PNP Edition" at bounding box center [412, 378] width 449 height 20
click at [202, 311] on strong "⏰ Time Investment:" at bounding box center [228, 309] width 80 height 11
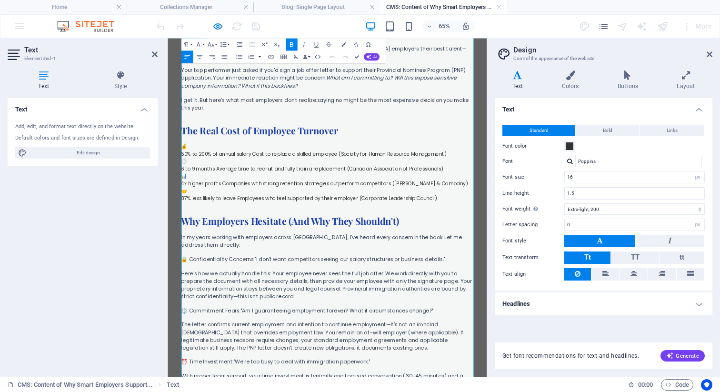
scroll to position [162, 0]
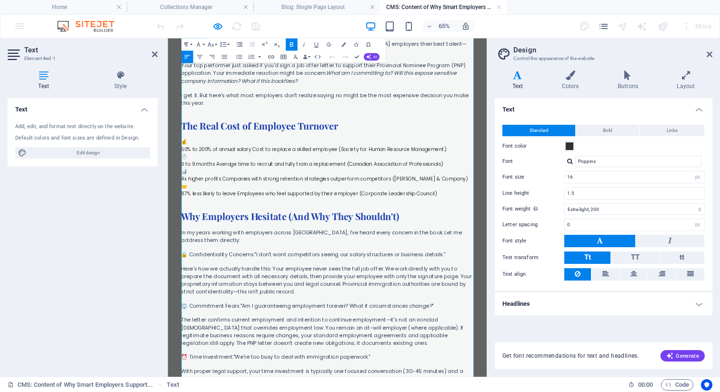
drag, startPoint x: 581, startPoint y: 447, endPoint x: 198, endPoint y: 445, distance: 382.2
click at [608, 125] on span "Bold" at bounding box center [608, 130] width 10 height 11
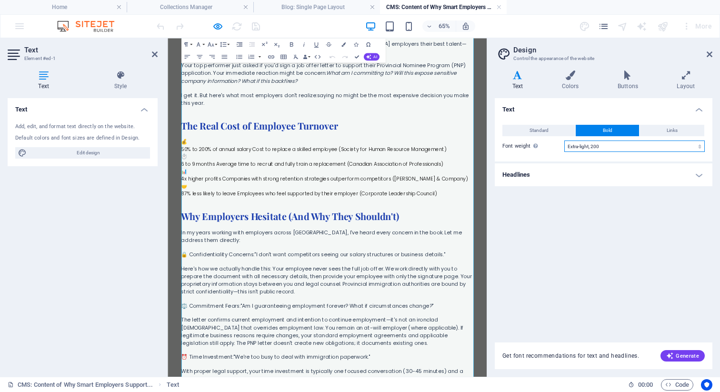
click at [600, 147] on select "Thin, 100 Extra-light, 200 Light, 300 Regular, 400 Medium, 500 Semi-bold, 600 B…" at bounding box center [634, 145] width 140 height 11
select select "700"
click at [564, 140] on select "Thin, 100 Extra-light, 200 Light, 300 Regular, 400 Medium, 500 Semi-bold, 600 B…" at bounding box center [634, 145] width 140 height 11
click at [545, 241] on div "Text Standard Bold Links Font color Font Poppins Font size 16 rem px Line heigh…" at bounding box center [604, 214] width 218 height 233
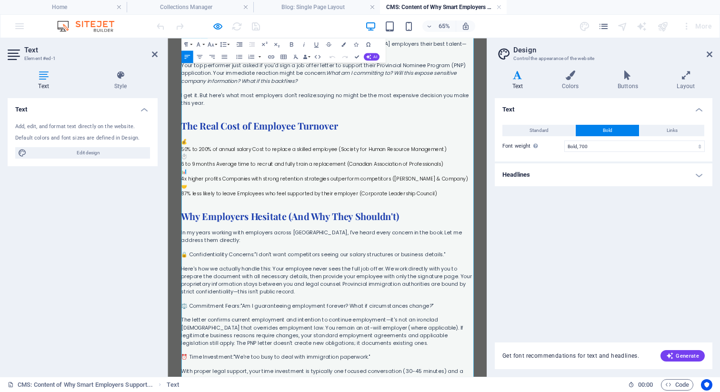
click at [680, 344] on div "Get font recommendations for text and headlines. Generate" at bounding box center [604, 355] width 218 height 27
click at [676, 351] on button "Generate" at bounding box center [682, 355] width 44 height 11
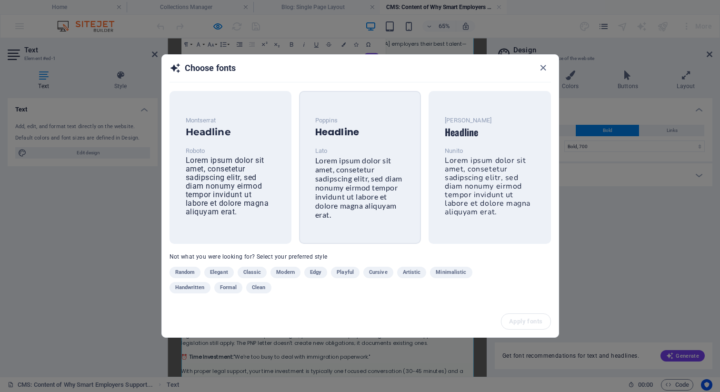
click at [367, 155] on p "Lato" at bounding box center [359, 150] width 89 height 11
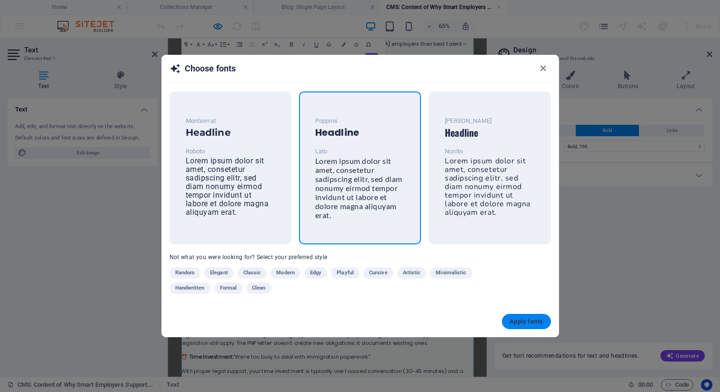
click at [535, 317] on span "Apply fonts" at bounding box center [525, 321] width 33 height 8
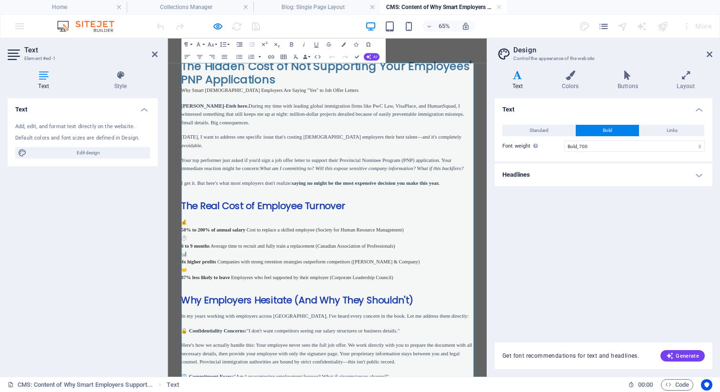
scroll to position [0, 0]
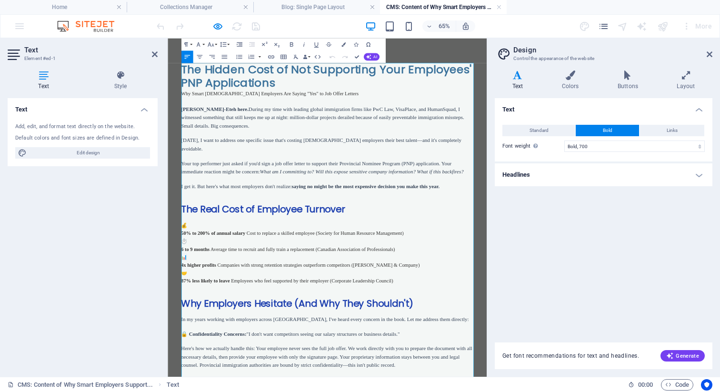
click at [452, 149] on p "[PERSON_NAME]-Eteh here. During my time with leading global immigration firms l…" at bounding box center [412, 161] width 449 height 39
click at [444, 225] on p "Your top performer just asked if you'd sign a job offer letter to support their…" at bounding box center [412, 238] width 449 height 26
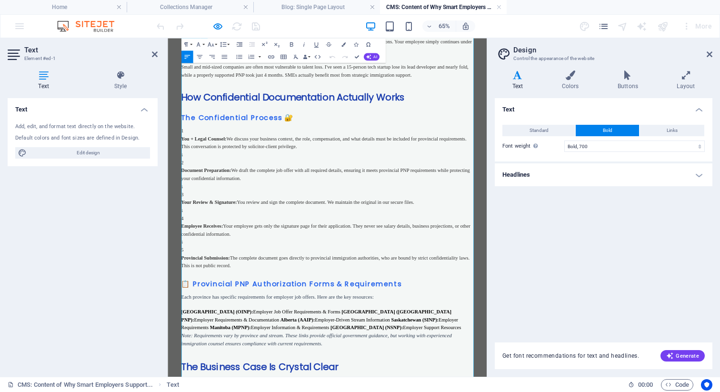
scroll to position [860, 0]
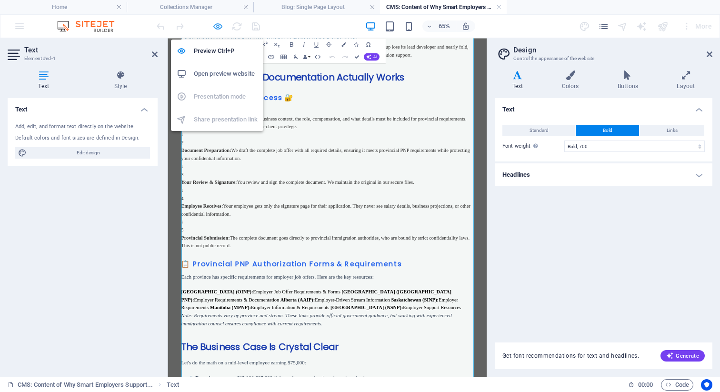
click at [221, 28] on icon "button" at bounding box center [217, 26] width 11 height 11
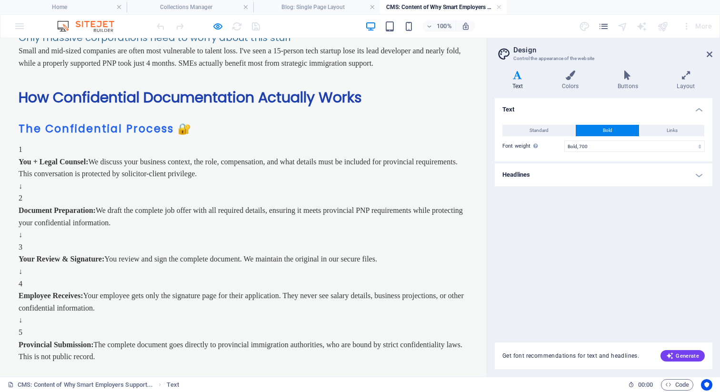
click at [239, 192] on div "2" at bounding box center [243, 198] width 449 height 12
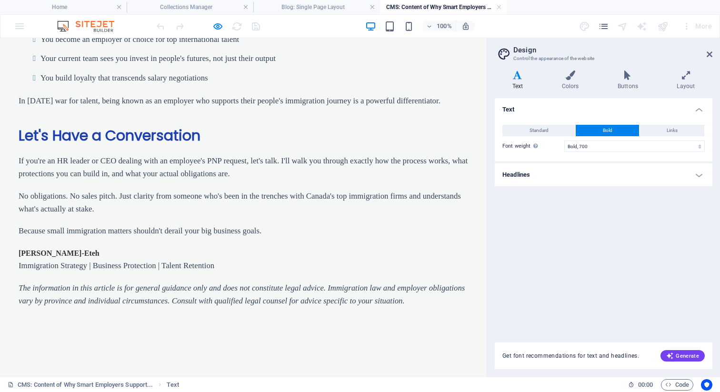
scroll to position [1989, 0]
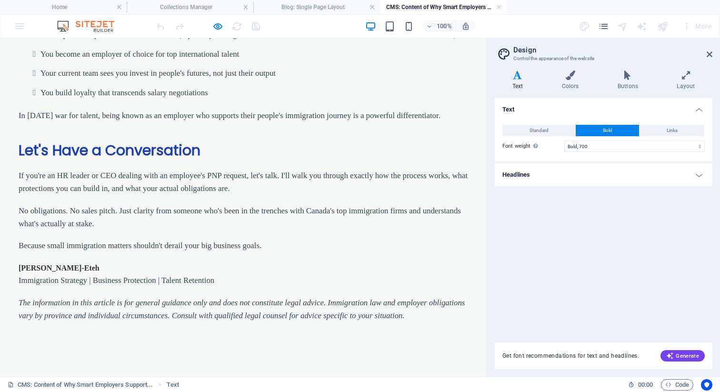
click at [197, 169] on p "If you're an HR leader or CEO dealing with an employee's PNP request, let's tal…" at bounding box center [243, 182] width 449 height 26
click at [179, 141] on h2 "Let's Have a Conversation" at bounding box center [243, 150] width 449 height 19
click at [709, 56] on icon at bounding box center [709, 54] width 6 height 8
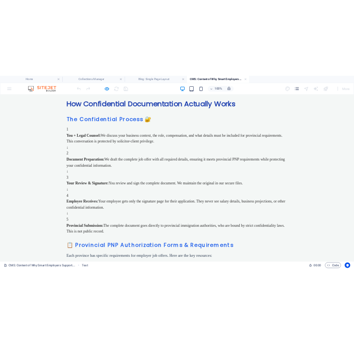
scroll to position [902, 0]
